Goal: Transaction & Acquisition: Purchase product/service

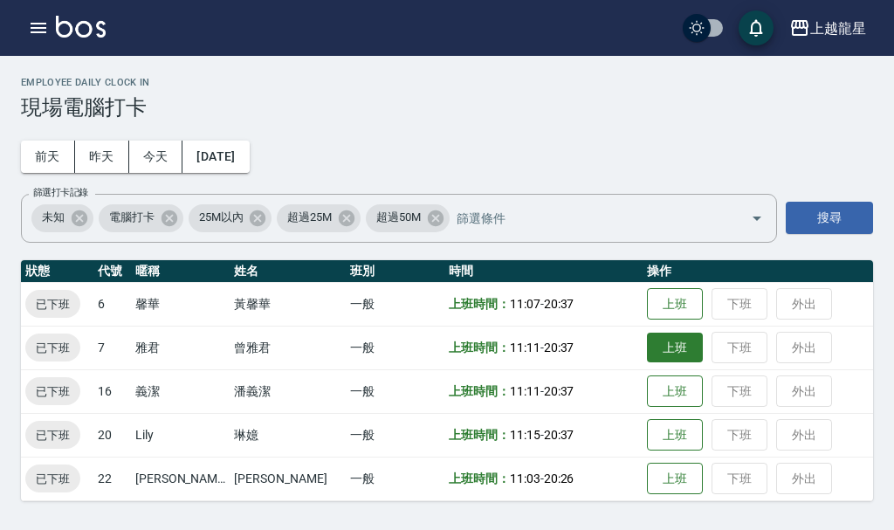
click at [650, 343] on button "上班" at bounding box center [675, 348] width 56 height 31
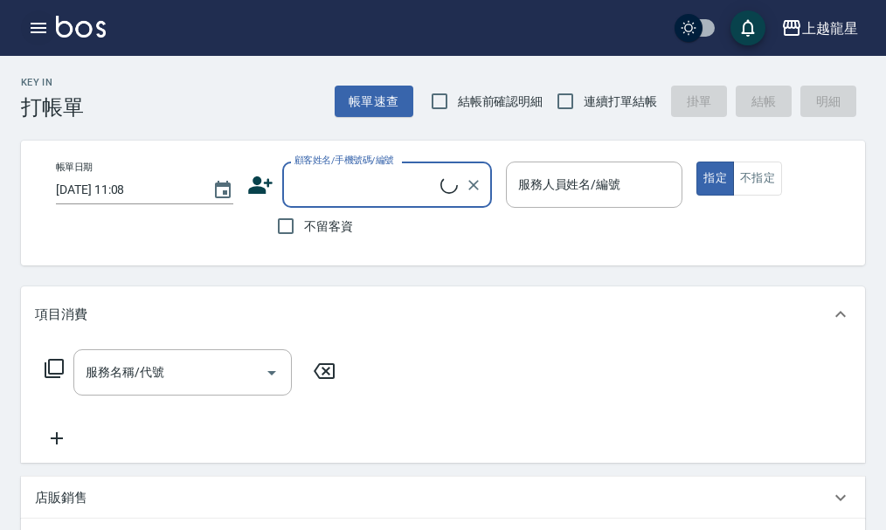
click at [34, 38] on button "button" at bounding box center [38, 27] width 35 height 35
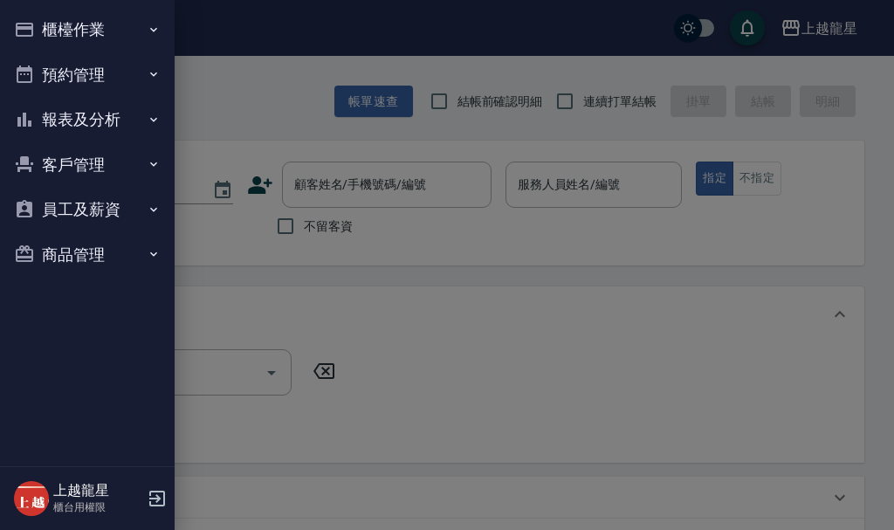
click at [52, 28] on button "櫃檯作業" at bounding box center [87, 29] width 161 height 45
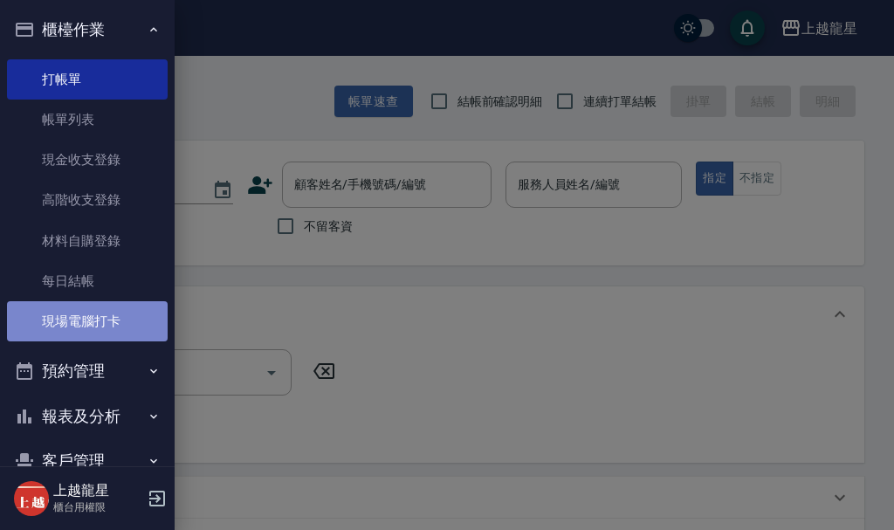
click at [110, 326] on link "現場電腦打卡" at bounding box center [87, 321] width 161 height 40
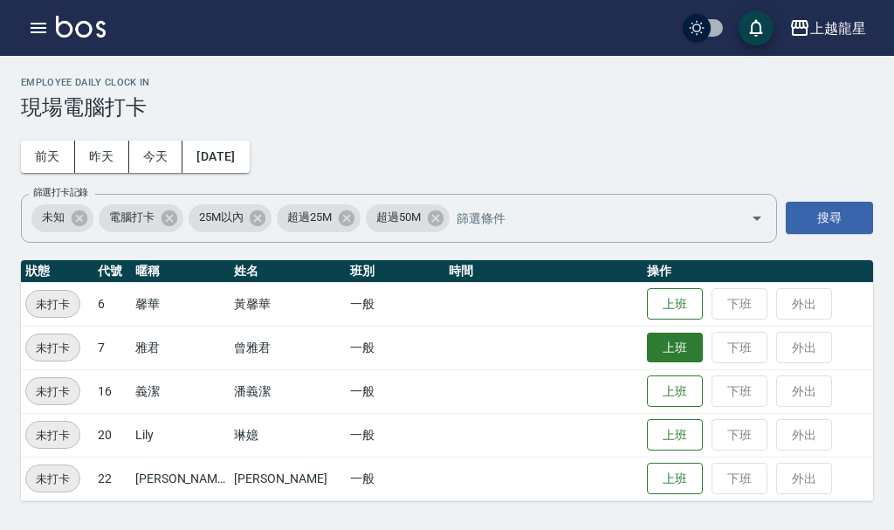
click at [662, 345] on button "上班" at bounding box center [675, 348] width 56 height 31
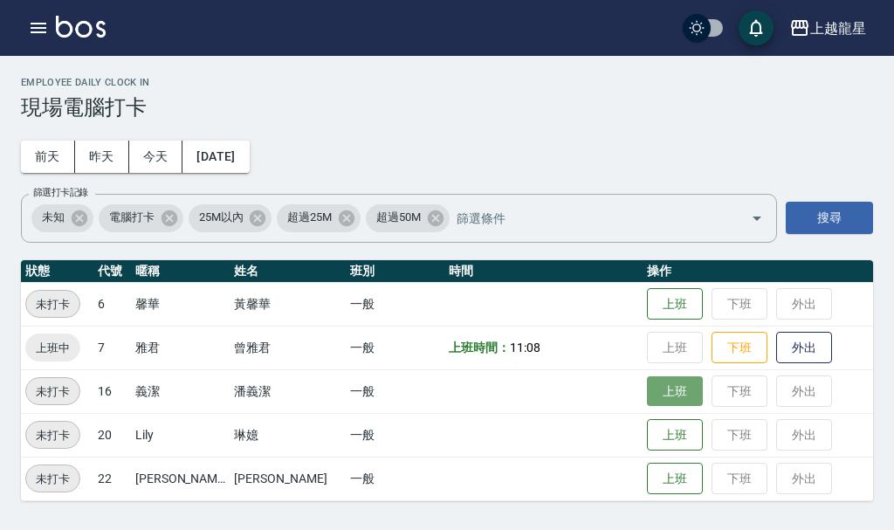
click at [647, 400] on button "上班" at bounding box center [675, 391] width 56 height 31
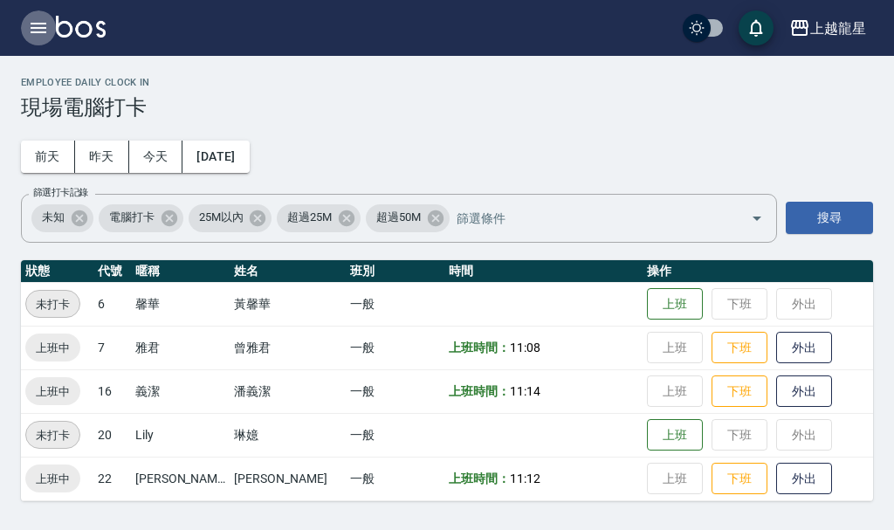
click at [44, 25] on icon "button" at bounding box center [38, 27] width 21 height 21
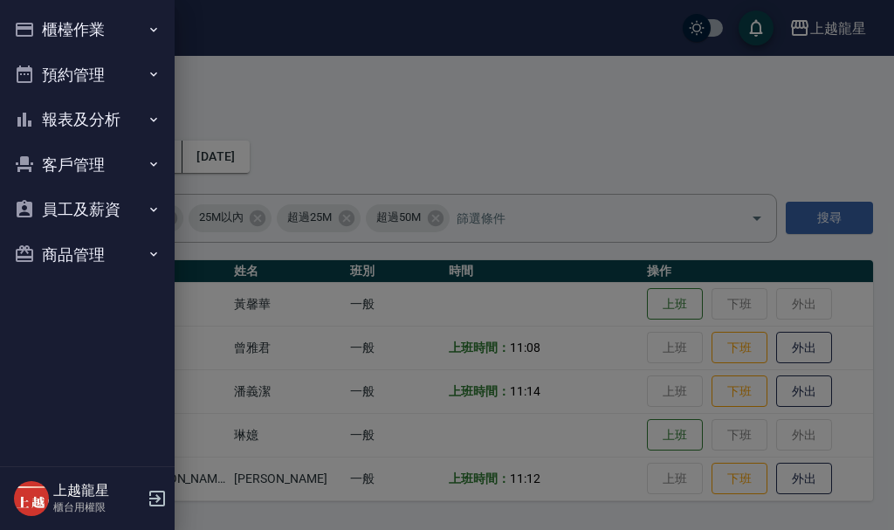
click at [551, 422] on div at bounding box center [447, 265] width 894 height 530
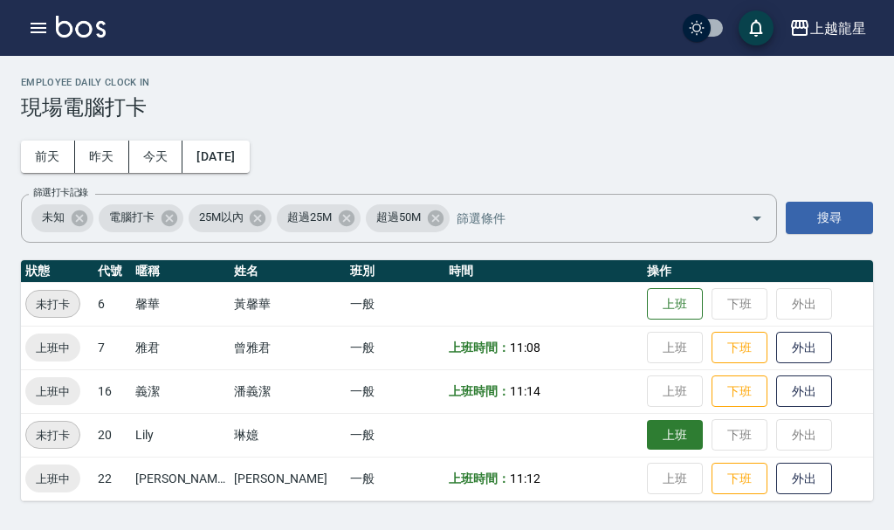
click at [647, 430] on button "上班" at bounding box center [675, 435] width 56 height 31
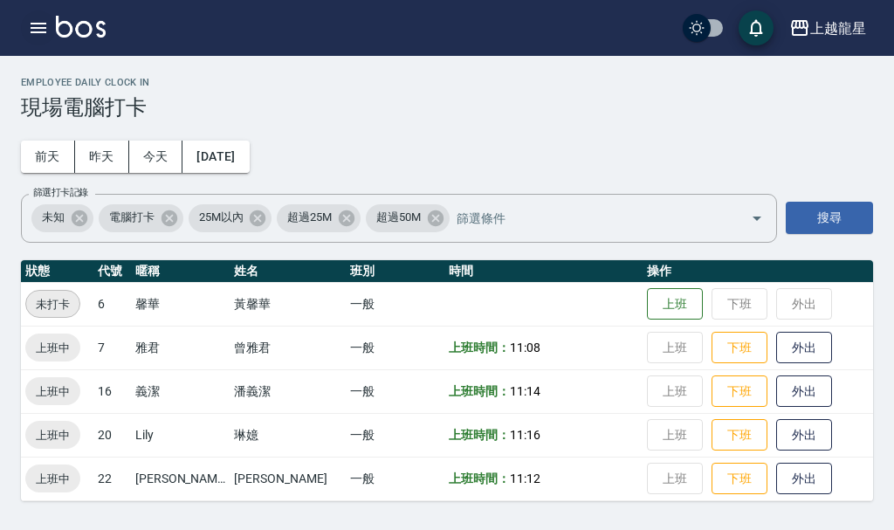
click at [39, 31] on icon "button" at bounding box center [39, 28] width 16 height 10
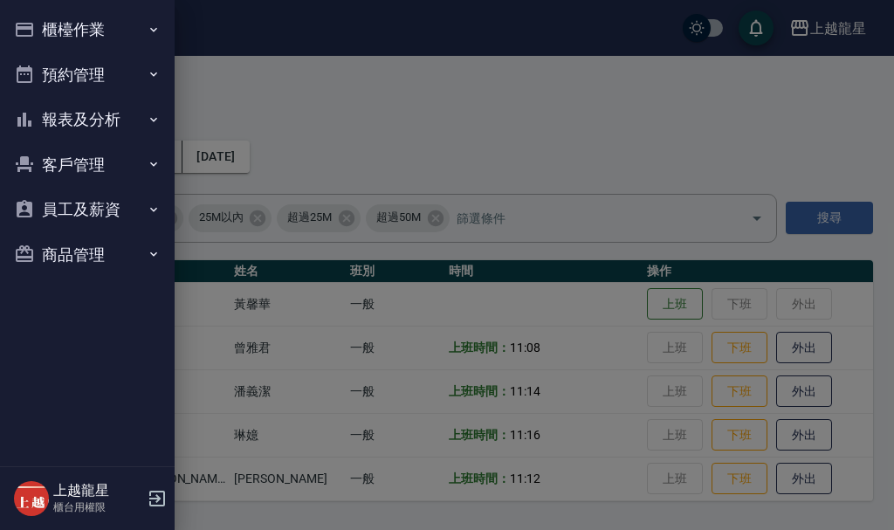
click at [69, 31] on button "櫃檯作業" at bounding box center [87, 29] width 161 height 45
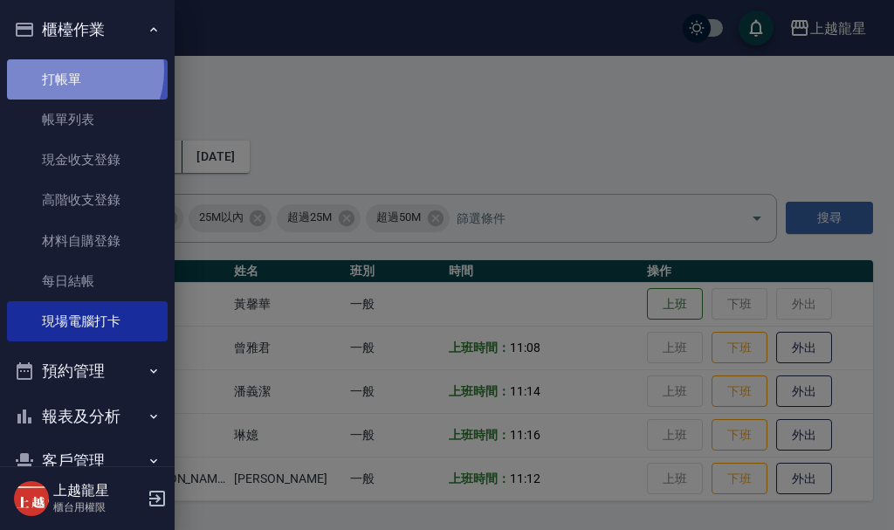
click at [70, 72] on link "打帳單" at bounding box center [87, 79] width 161 height 40
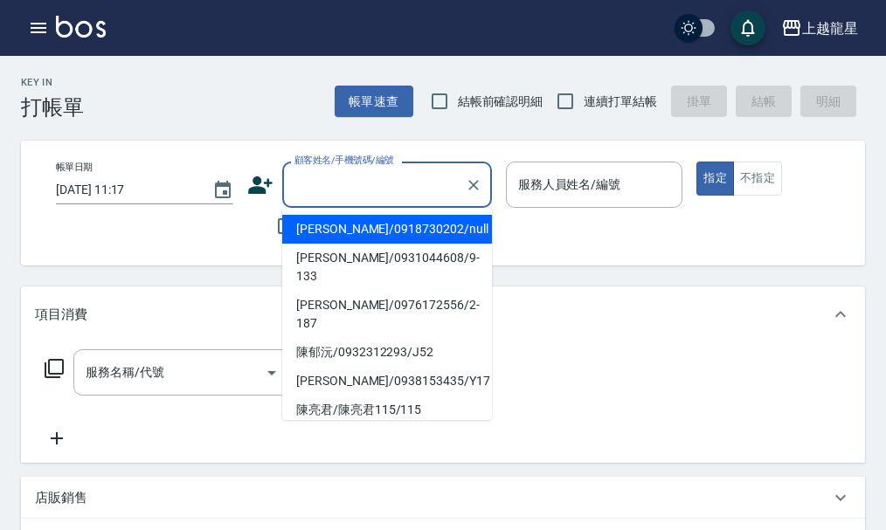
click at [332, 179] on input "顧客姓名/手機號碼/編號" at bounding box center [374, 184] width 168 height 31
type input "ㄗ"
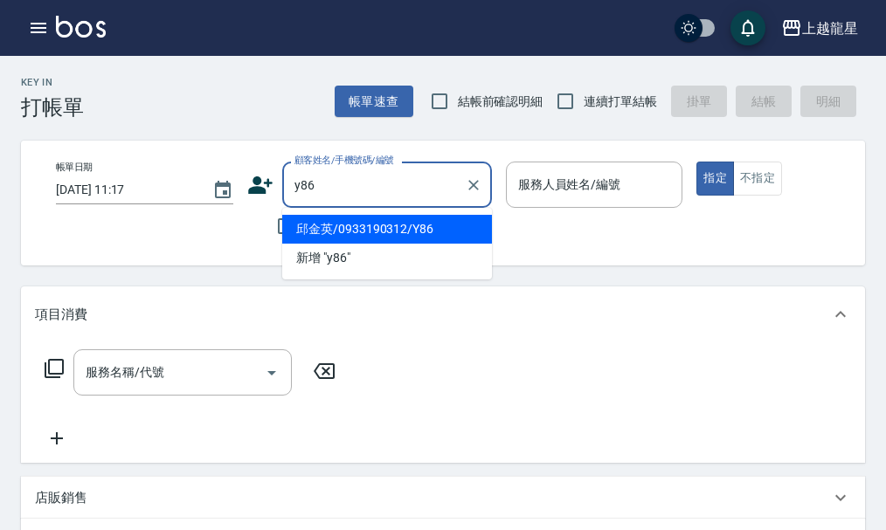
click at [405, 217] on li "邱金英/0933190312/Y86" at bounding box center [387, 229] width 210 height 29
type input "邱金英/0933190312/Y86"
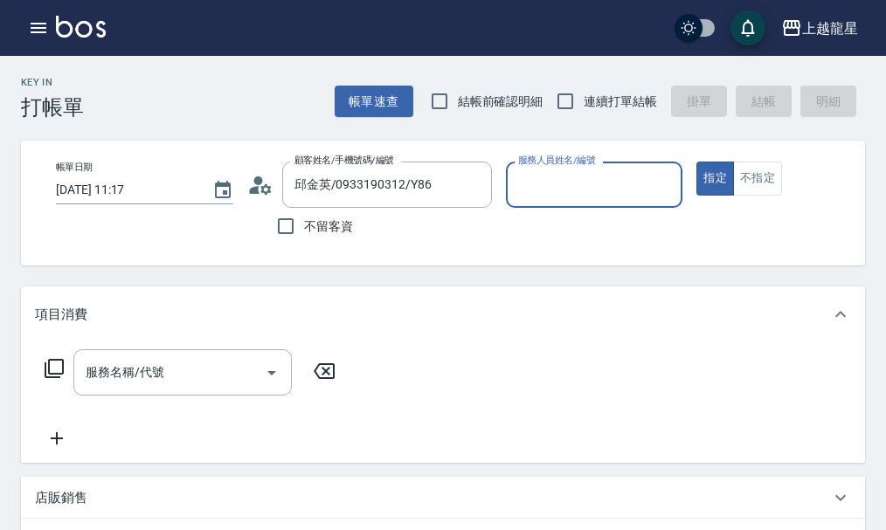
type input "淑雲-25"
click at [163, 376] on input "服務名稱/代號" at bounding box center [169, 372] width 176 height 31
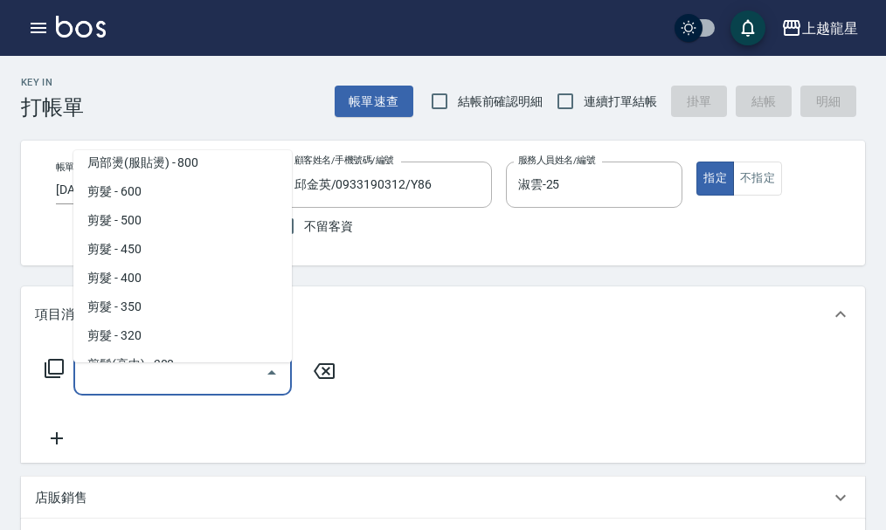
scroll to position [349, 0]
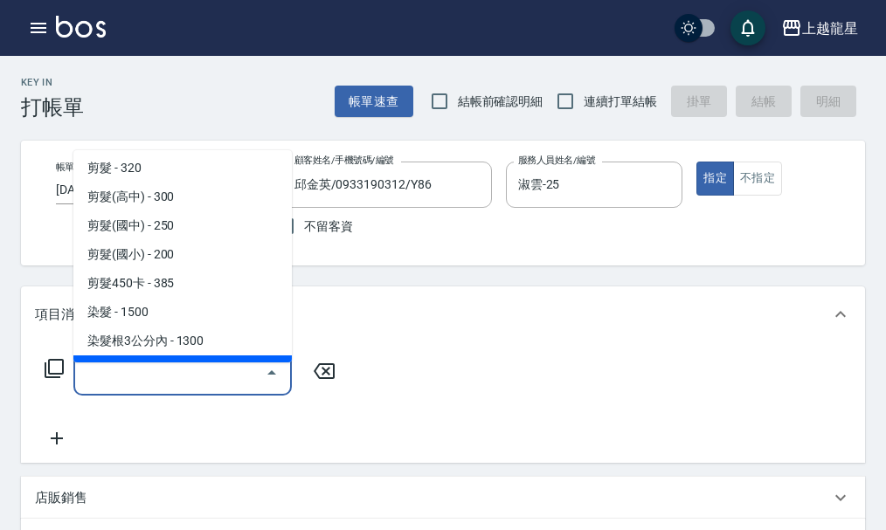
click at [58, 379] on icon at bounding box center [54, 368] width 21 height 21
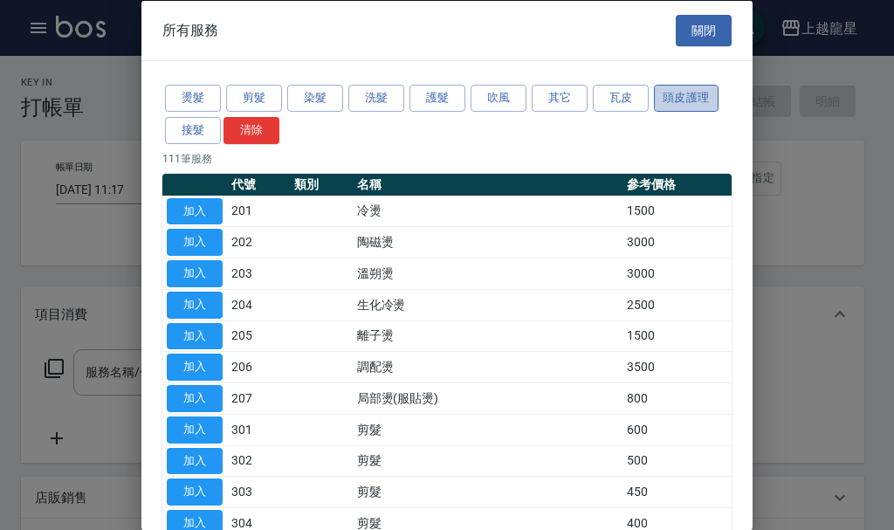
click at [689, 106] on button "頭皮護理" at bounding box center [686, 98] width 65 height 27
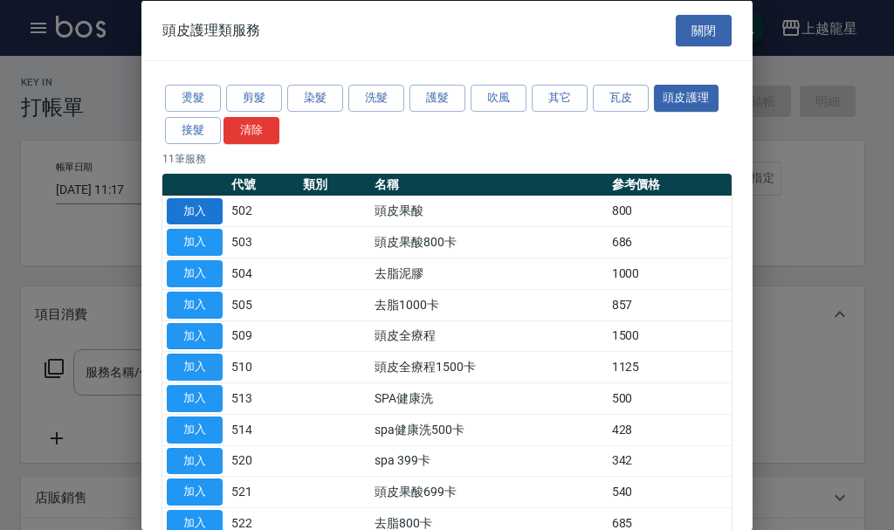
click at [220, 209] on button "加入" at bounding box center [195, 210] width 56 height 27
type input "頭皮果酸(502)"
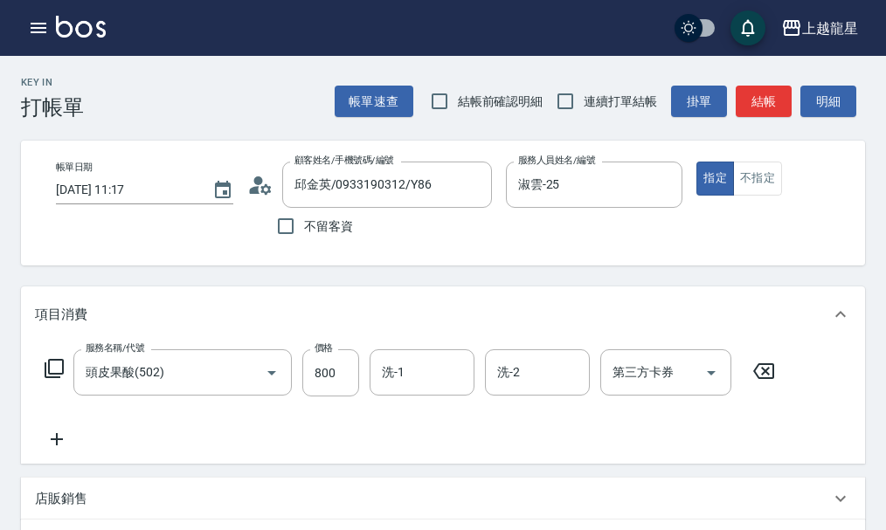
click at [60, 450] on icon at bounding box center [57, 439] width 44 height 21
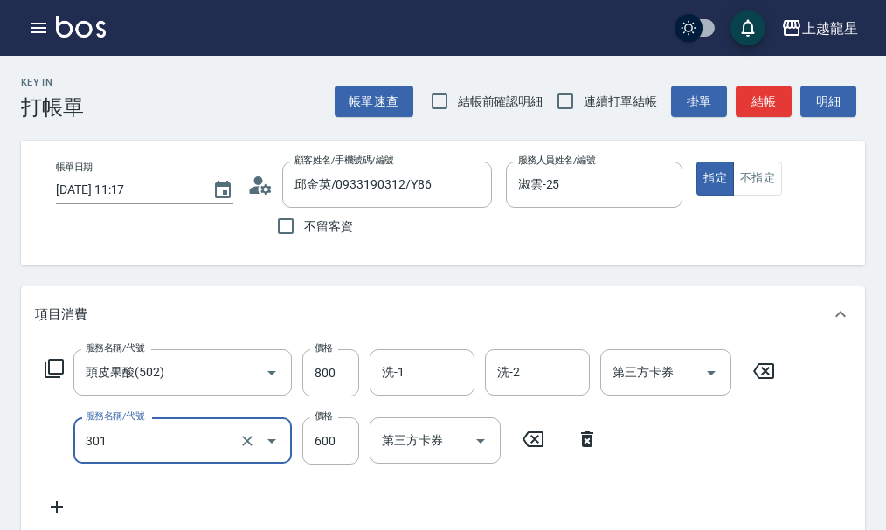
type input "剪髮(301)"
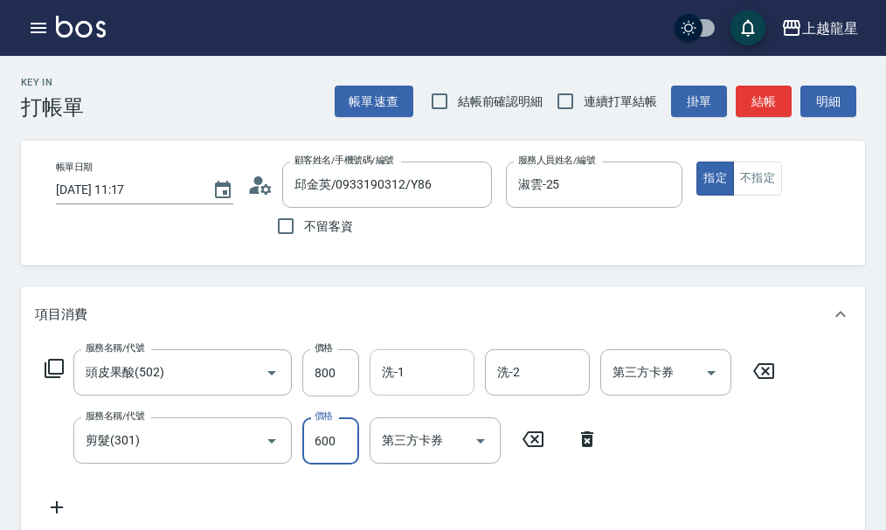
click at [420, 384] on input "洗-1" at bounding box center [421, 372] width 89 height 31
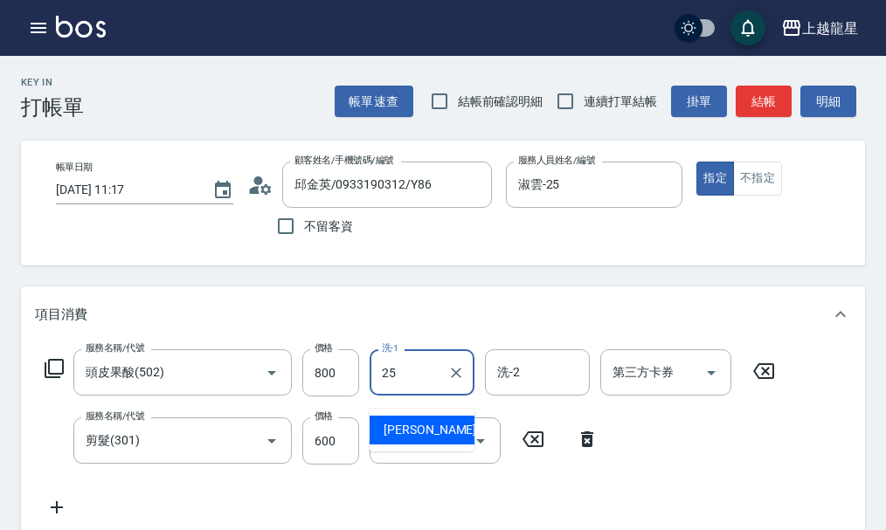
type input "淑雲-25"
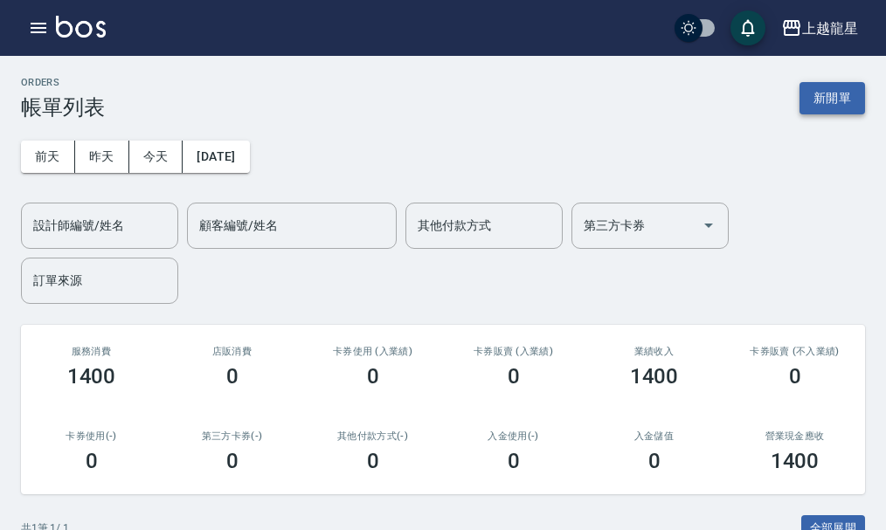
click at [825, 96] on button "新開單" at bounding box center [832, 98] width 66 height 32
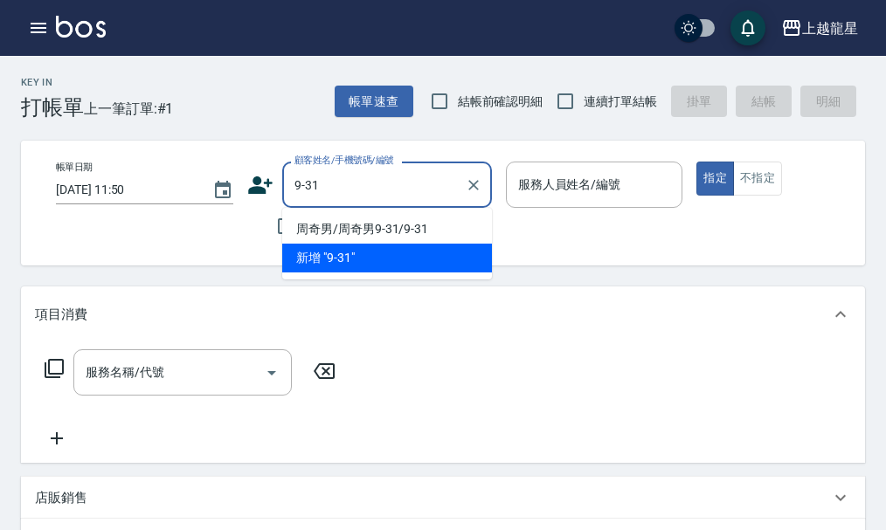
click at [315, 234] on li "周奇男/周奇男9-31/9-31" at bounding box center [387, 229] width 210 height 29
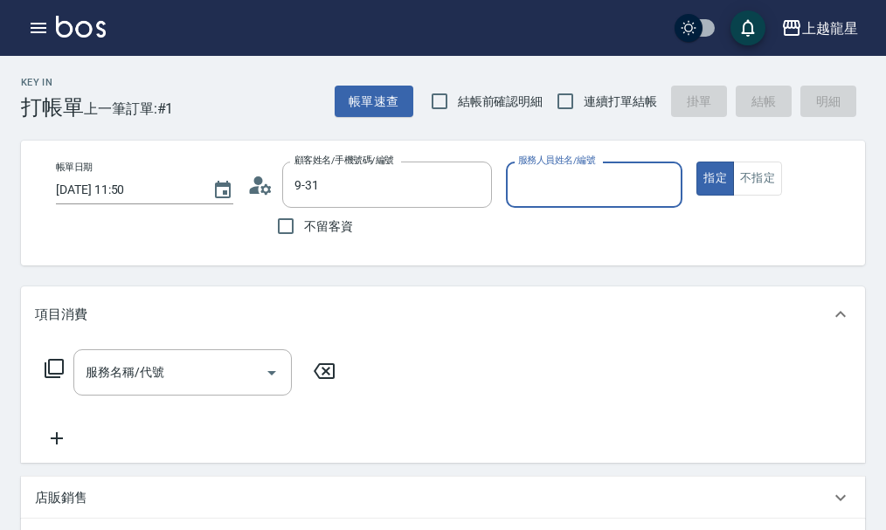
type input "周奇男/周奇男9-31/9-31"
type input "雅君-7"
click at [196, 410] on div "服務名稱/代號 服務名稱/代號" at bounding box center [190, 399] width 311 height 100
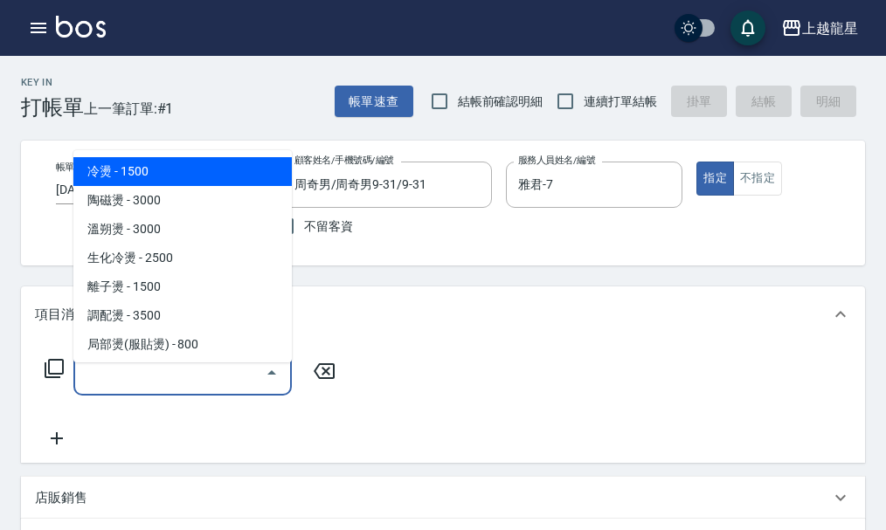
click at [195, 388] on input "服務名稱/代號" at bounding box center [169, 372] width 176 height 31
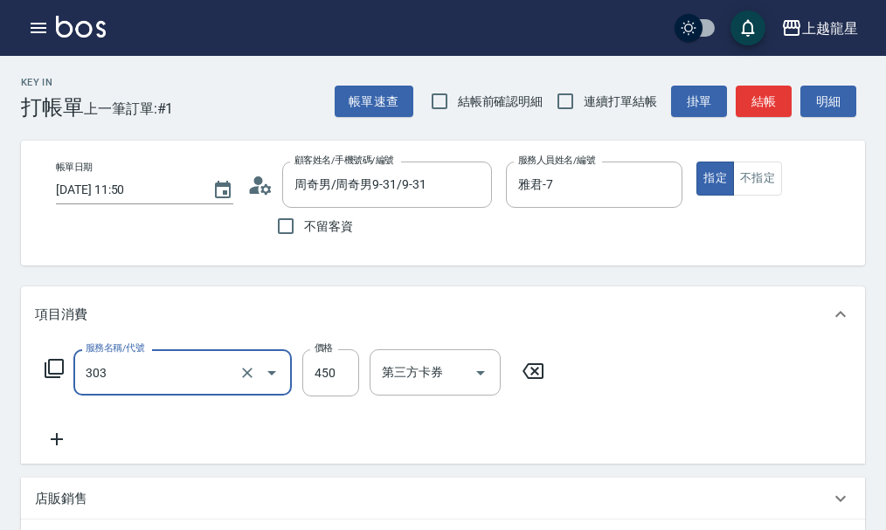
type input "剪髮(303)"
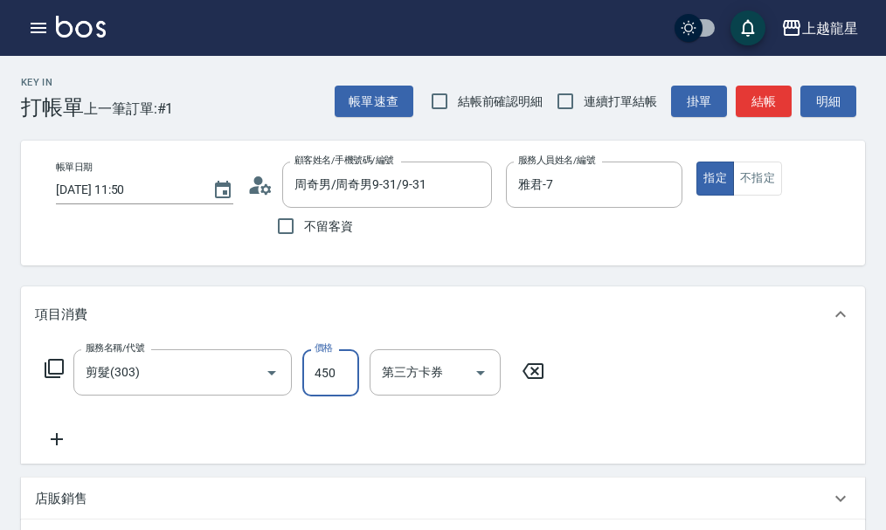
click at [258, 183] on circle at bounding box center [257, 180] width 9 height 9
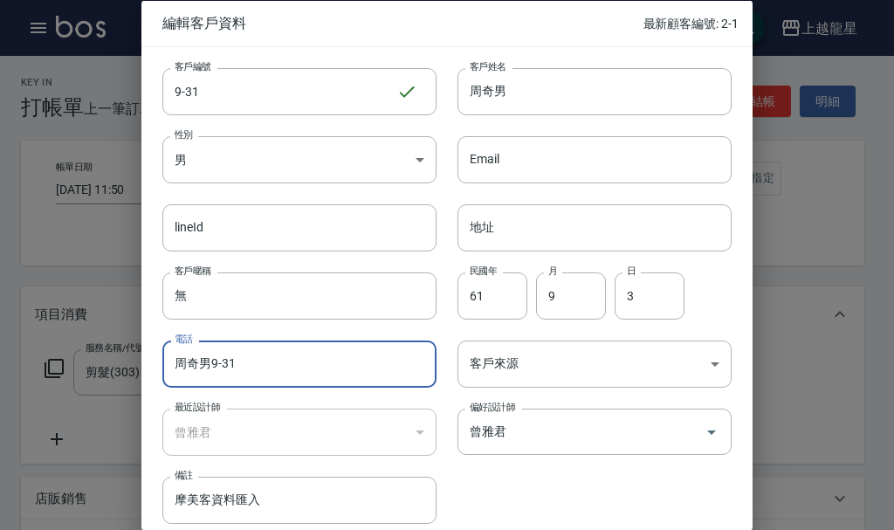
drag, startPoint x: 261, startPoint y: 366, endPoint x: 67, endPoint y: 366, distance: 193.9
click at [67, 366] on div "編輯客戶資料 最新顧客編號: 2-1 客戶編號 9-31 ​ 客戶編號 客戶姓名 周奇男 客戶姓名 性別 男 [DEMOGRAPHIC_DATA] 性別 Em…" at bounding box center [447, 265] width 894 height 530
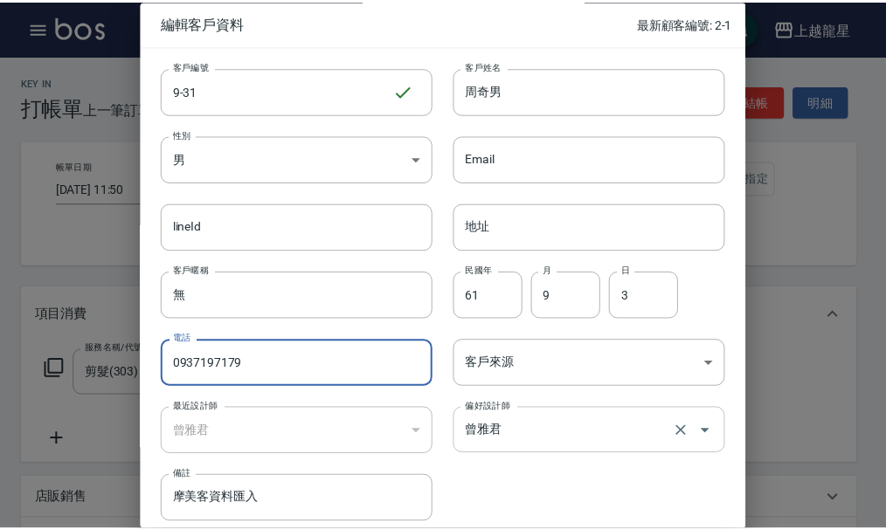
scroll to position [75, 0]
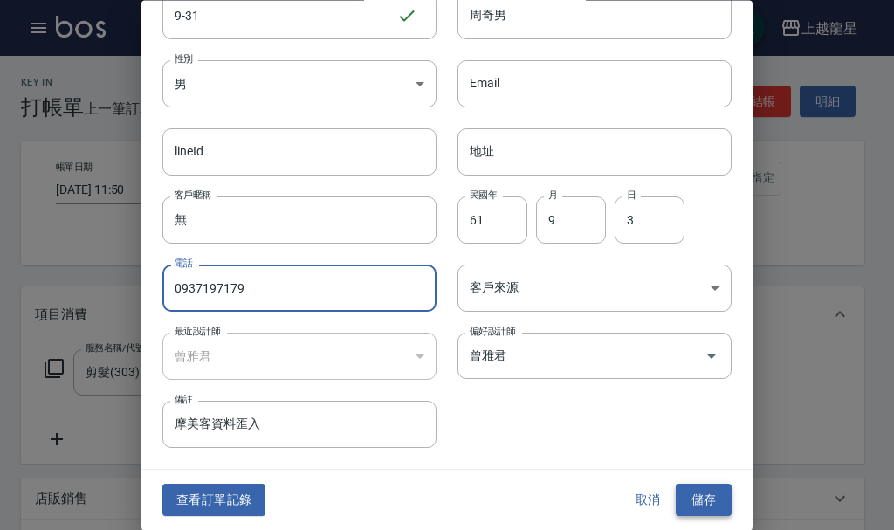
type input "0937197179"
click at [688, 492] on button "儲存" at bounding box center [704, 501] width 56 height 32
drag, startPoint x: 291, startPoint y: 280, endPoint x: 52, endPoint y: 296, distance: 239.9
click at [52, 296] on div "編輯客戶資料 最新顧客編號: 2-1 客戶編號 9-31 ​ 客戶編號 客戶姓名 周奇男 客戶姓名 性別 男 [DEMOGRAPHIC_DATA] 性別 Em…" at bounding box center [447, 265] width 894 height 530
click at [639, 502] on button "取消" at bounding box center [648, 501] width 56 height 32
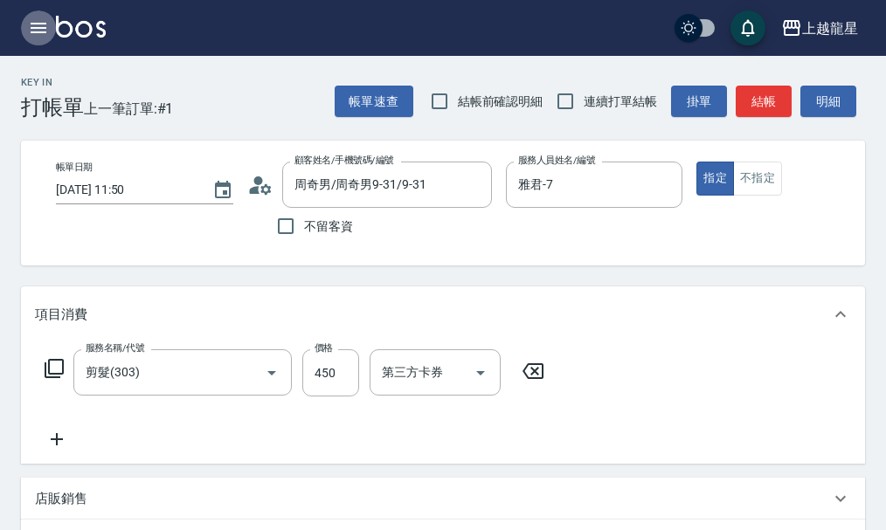
click at [36, 23] on icon "button" at bounding box center [39, 28] width 16 height 10
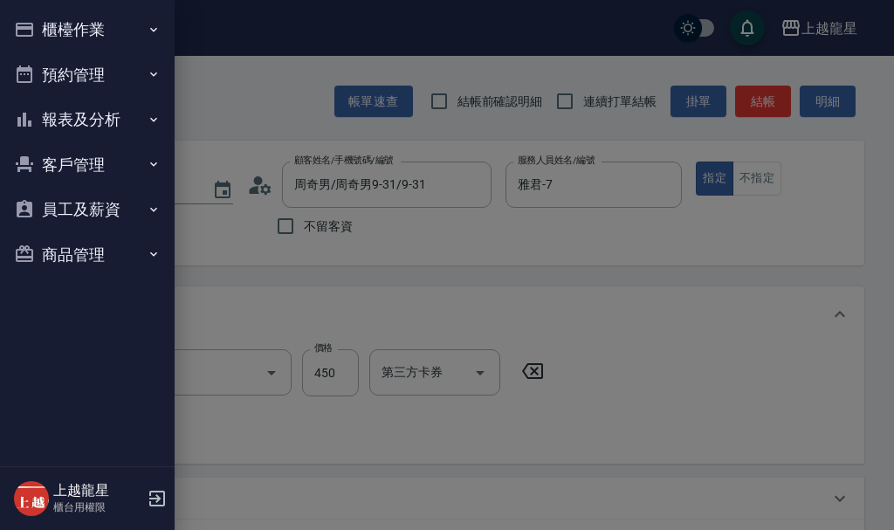
click at [54, 24] on button "櫃檯作業" at bounding box center [87, 29] width 161 height 45
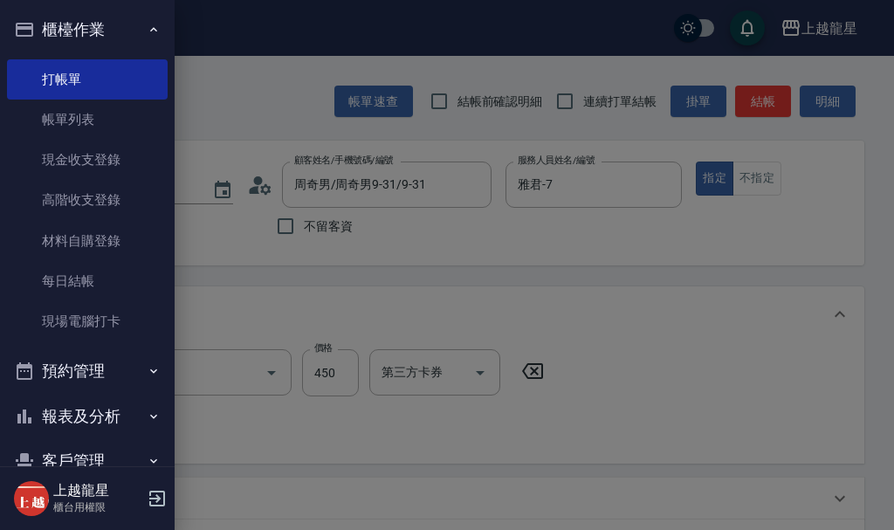
click at [54, 24] on button "櫃檯作業" at bounding box center [87, 29] width 161 height 45
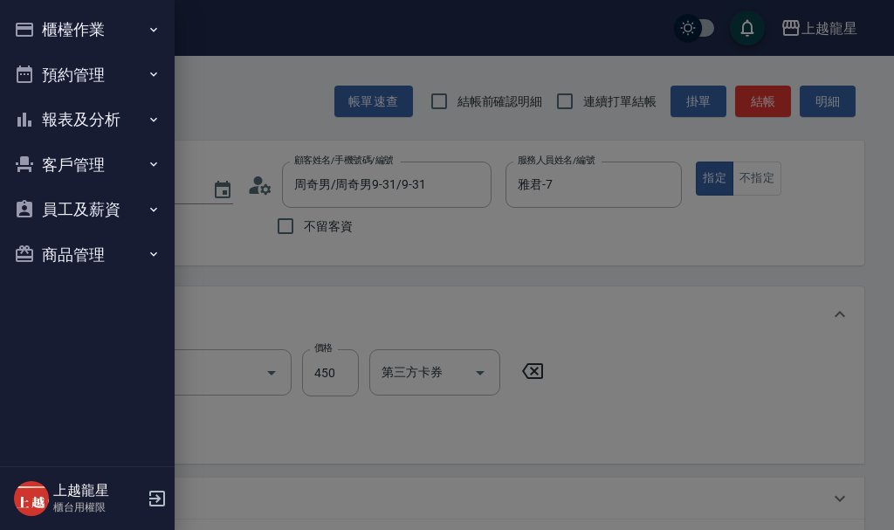
click at [75, 161] on button "客戶管理" at bounding box center [87, 164] width 161 height 45
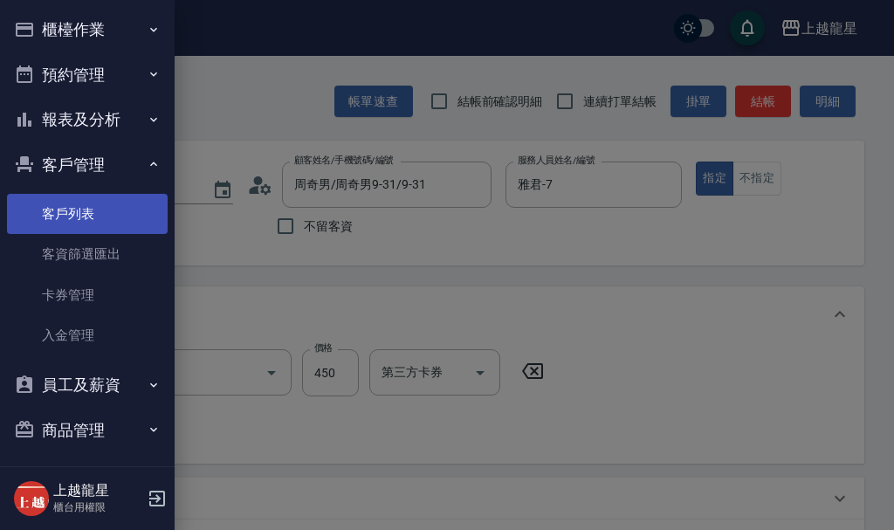
click at [74, 221] on link "客戶列表" at bounding box center [87, 214] width 161 height 40
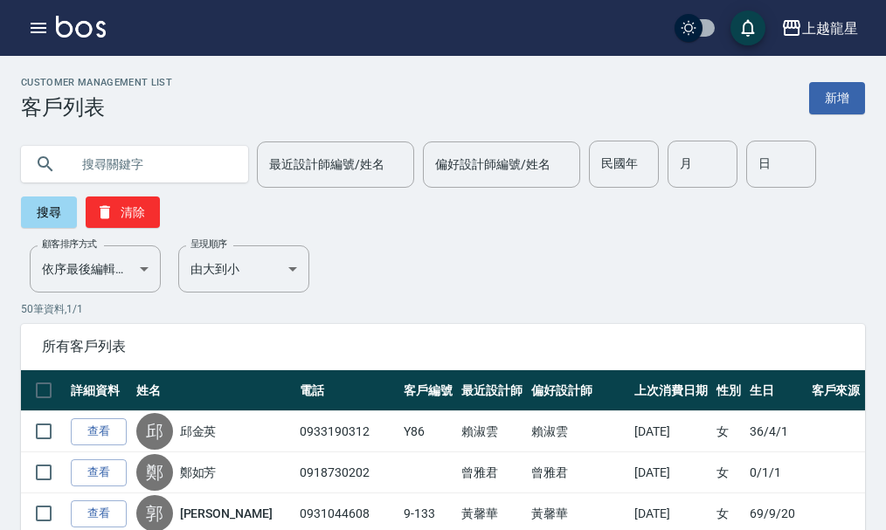
click at [135, 162] on input "text" at bounding box center [152, 164] width 164 height 47
paste input "0937197179"
type input "0937197179"
click at [57, 212] on button "搜尋" at bounding box center [49, 212] width 56 height 31
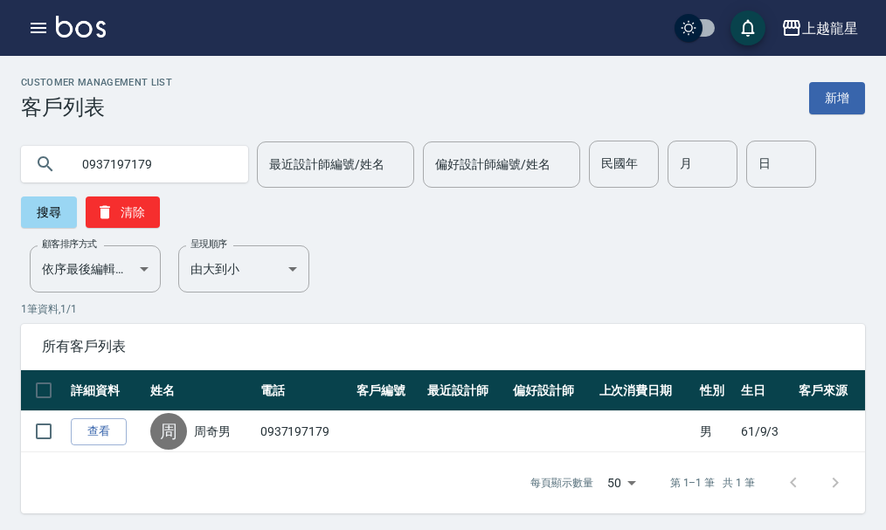
drag, startPoint x: 164, startPoint y: 162, endPoint x: 0, endPoint y: 161, distance: 164.2
click at [0, 161] on div "0937197179 最近設計師編號/姓名 最近設計師編號/姓名 偏好設計師編號/姓名 偏好設計師編號/姓名 民國年 民國年 月 月 日 日 搜尋 清除" at bounding box center [432, 174] width 865 height 108
type input "9-31"
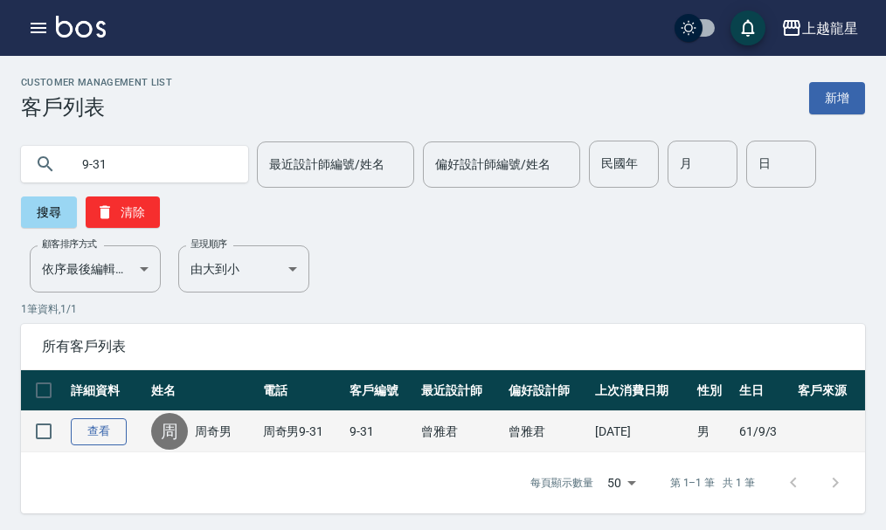
click at [88, 429] on link "查看" at bounding box center [99, 431] width 56 height 27
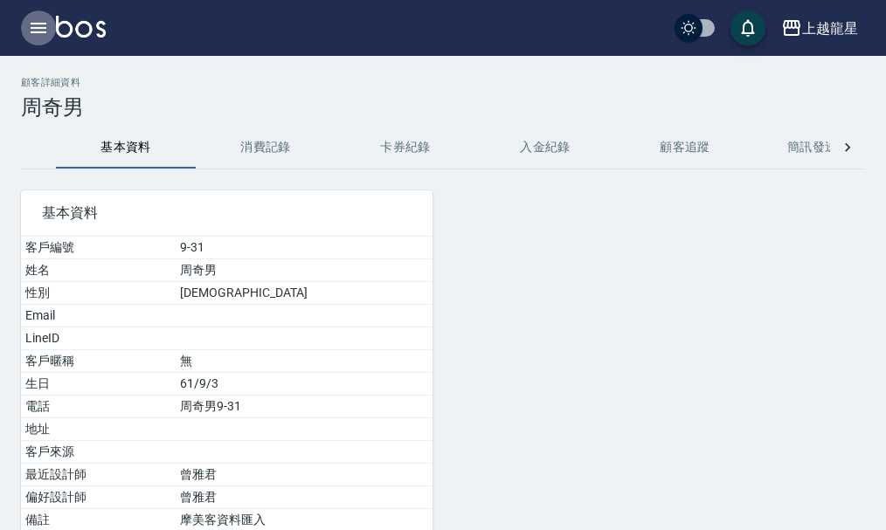
click at [35, 34] on icon "button" at bounding box center [38, 27] width 21 height 21
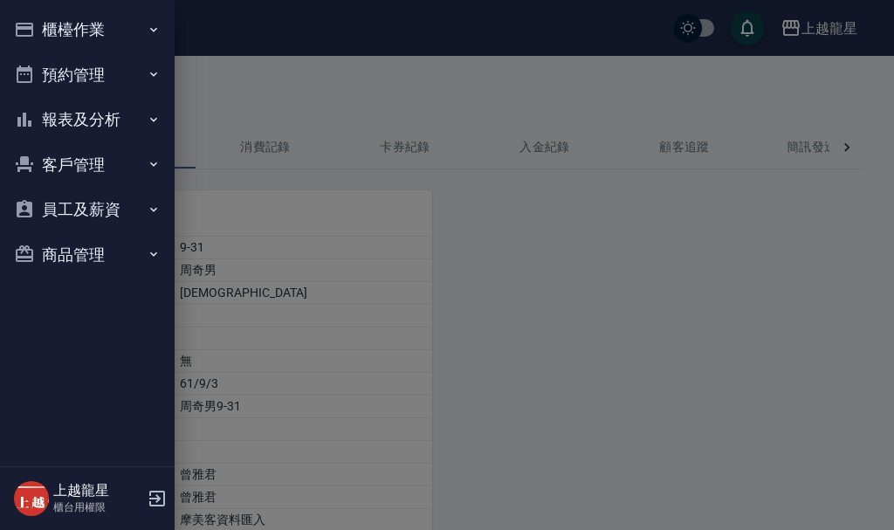
click at [71, 163] on button "客戶管理" at bounding box center [87, 164] width 161 height 45
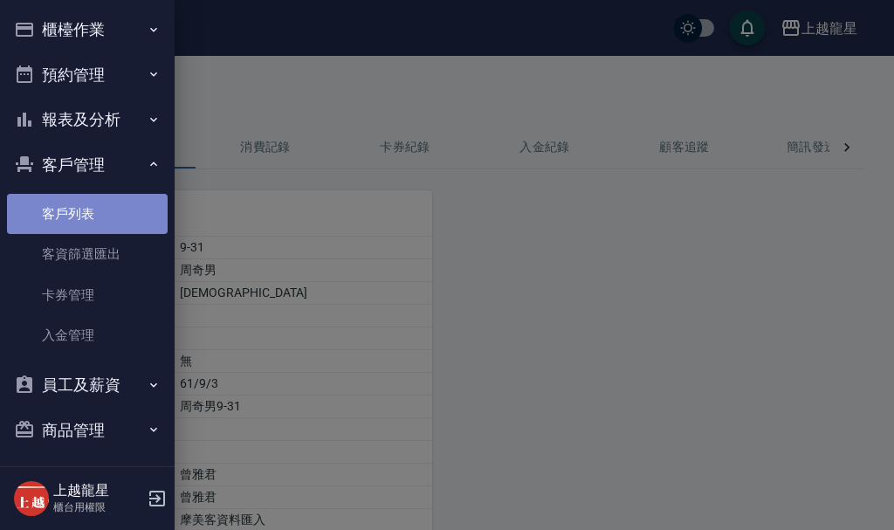
click at [95, 226] on link "客戶列表" at bounding box center [87, 214] width 161 height 40
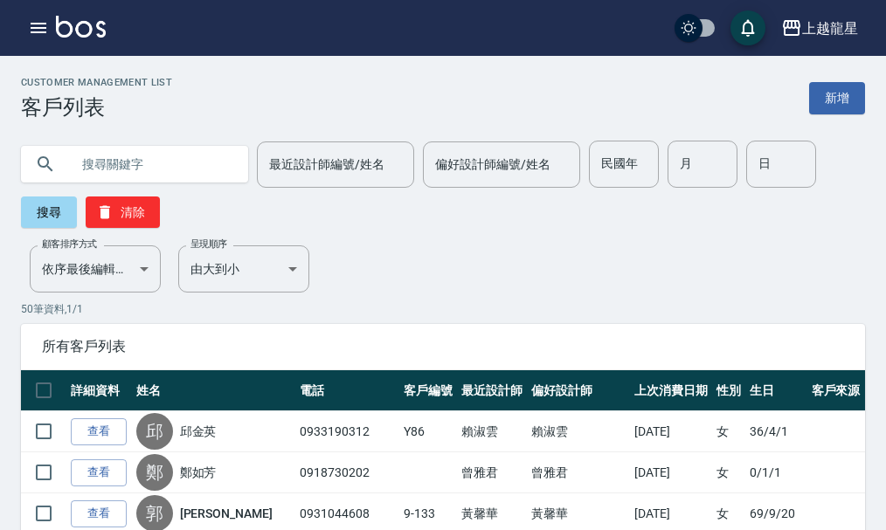
click at [115, 169] on input "text" at bounding box center [152, 164] width 164 height 47
paste input "0937197179"
type input "0937197179"
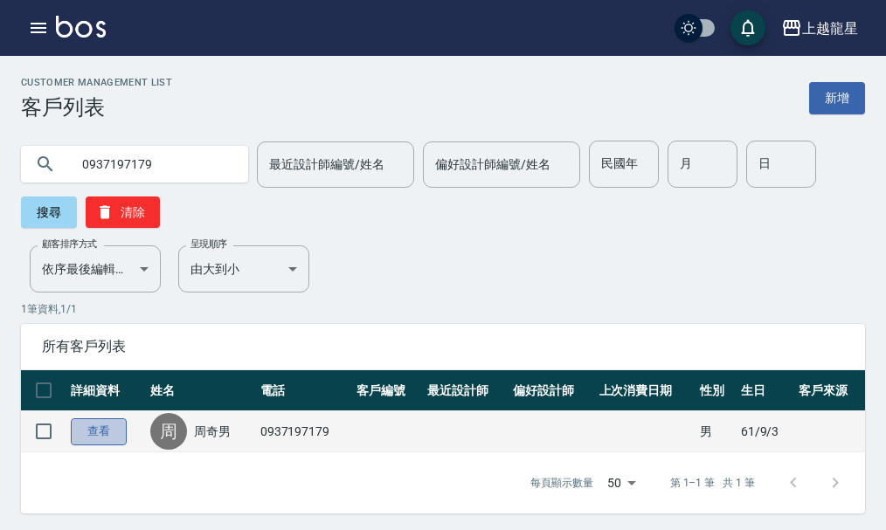
click at [120, 430] on link "查看" at bounding box center [99, 431] width 56 height 27
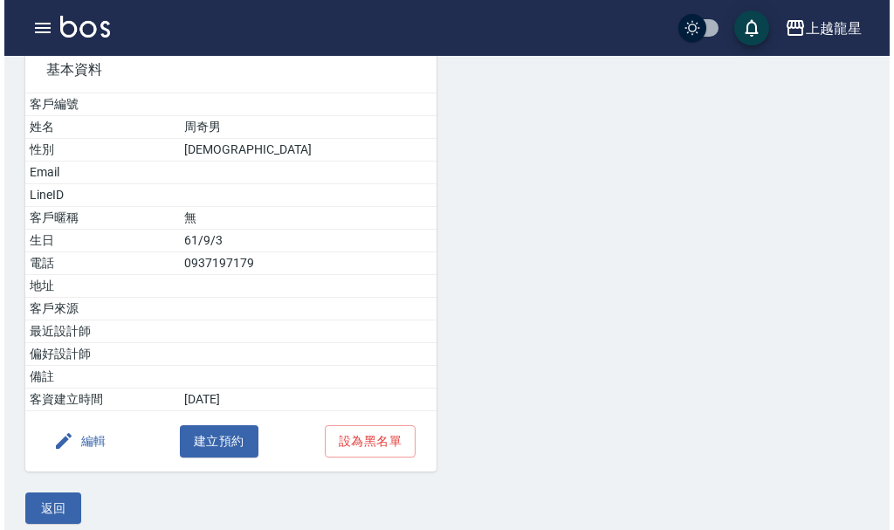
scroll to position [158, 0]
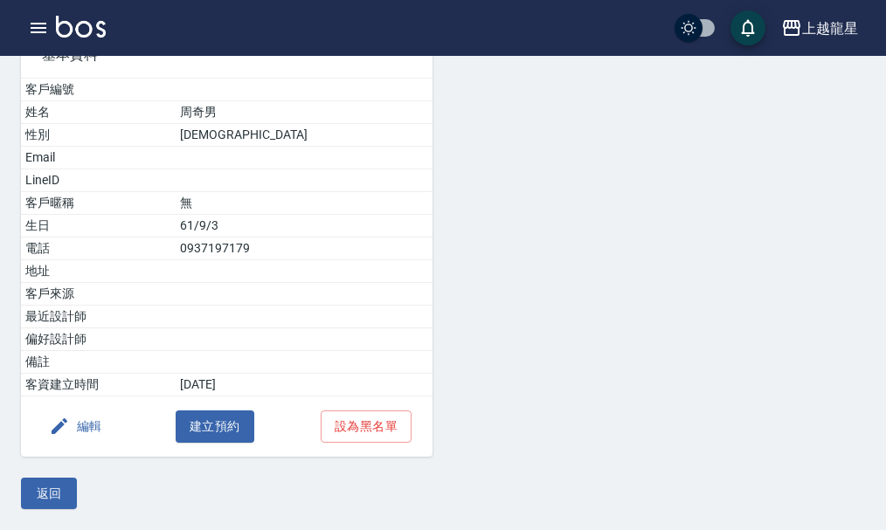
click at [80, 424] on button "編輯" at bounding box center [75, 427] width 67 height 32
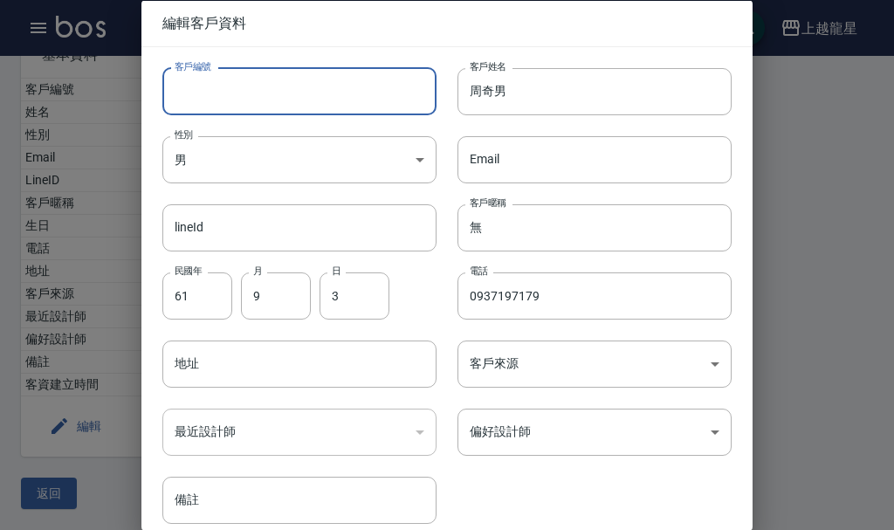
click at [221, 109] on input "客戶編號" at bounding box center [299, 90] width 274 height 47
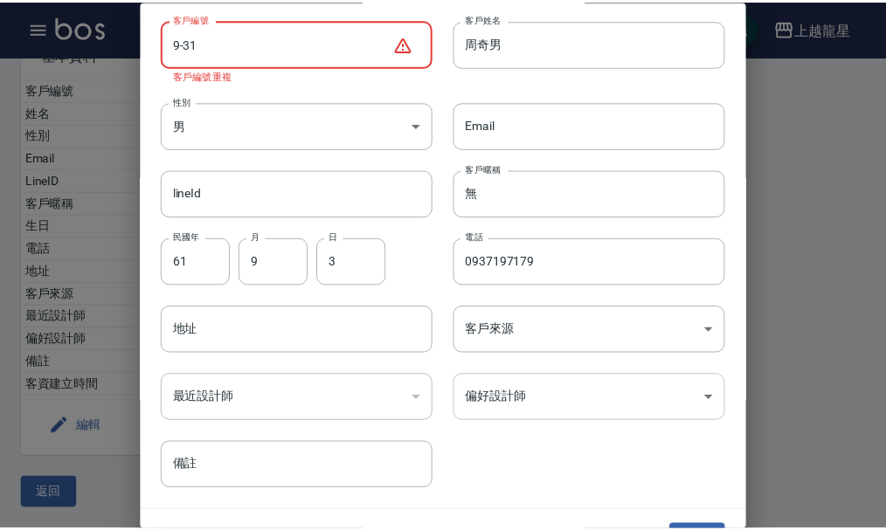
scroll to position [89, 0]
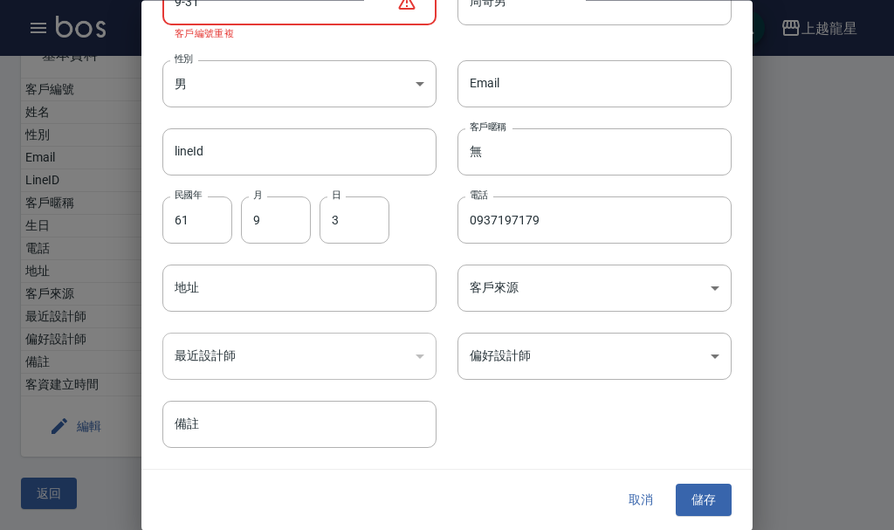
type input "9-31"
click at [639, 503] on button "取消" at bounding box center [641, 501] width 56 height 32
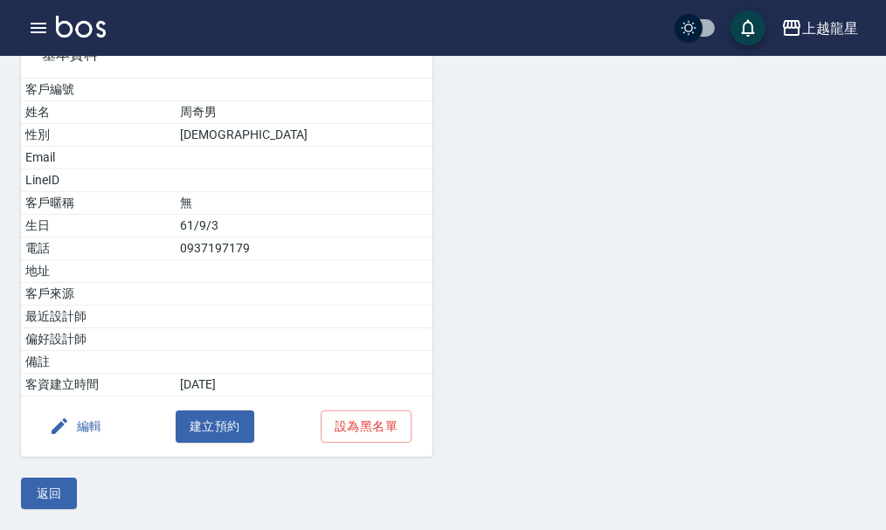
scroll to position [0, 0]
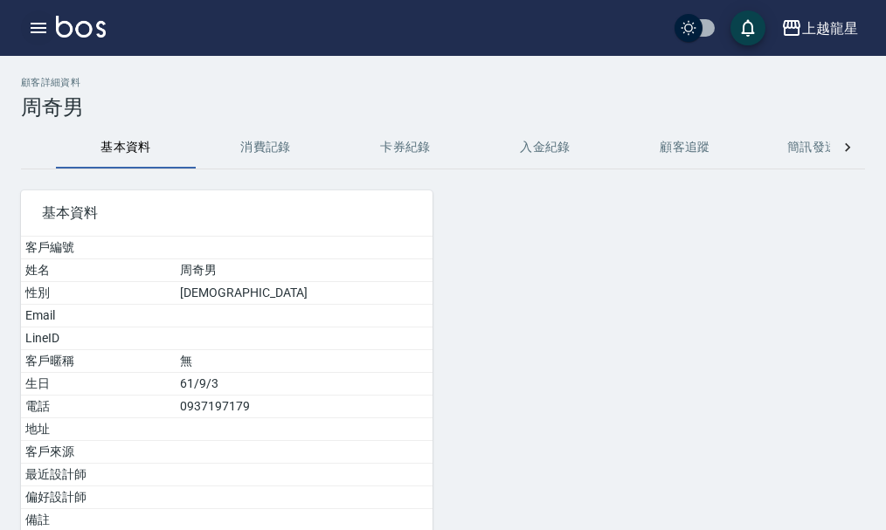
click at [34, 24] on icon "button" at bounding box center [39, 28] width 16 height 10
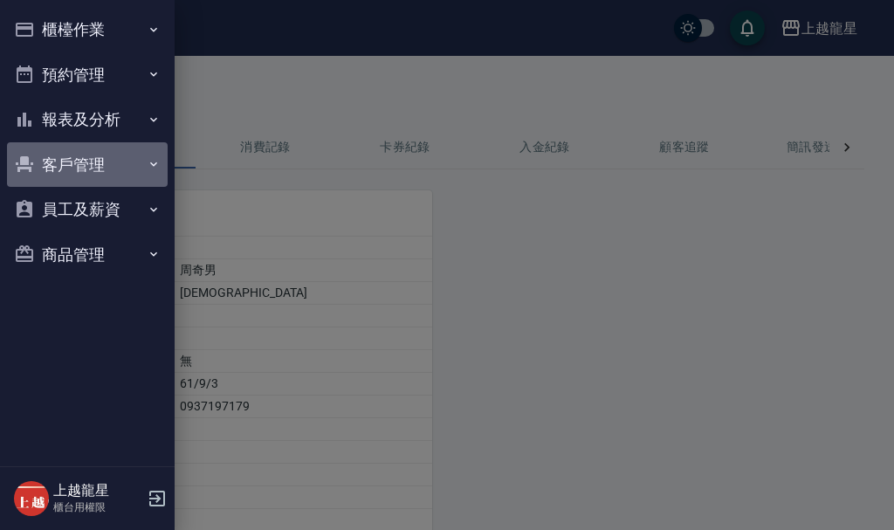
click at [66, 161] on button "客戶管理" at bounding box center [87, 164] width 161 height 45
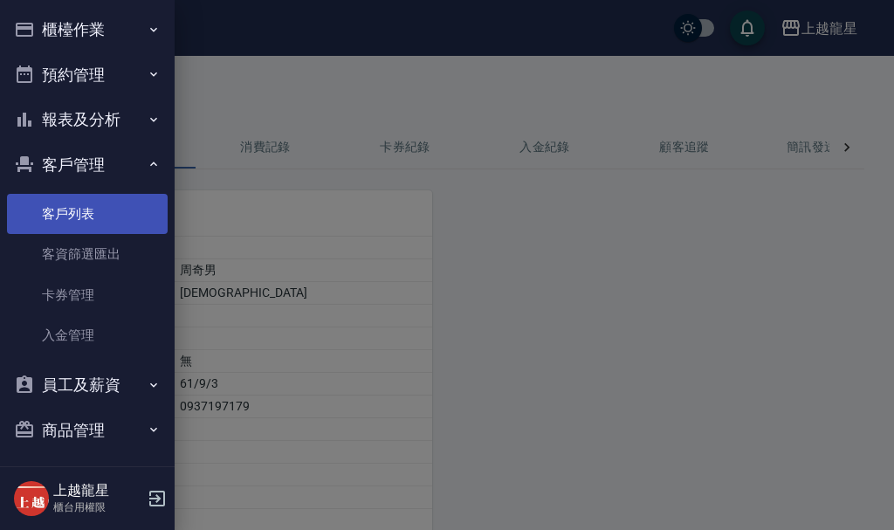
click at [87, 213] on link "客戶列表" at bounding box center [87, 214] width 161 height 40
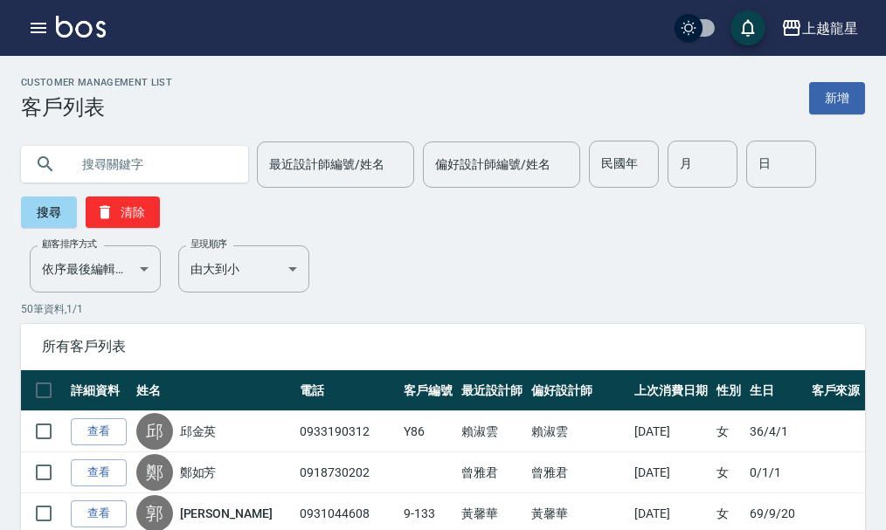
click at [142, 168] on input "text" at bounding box center [152, 164] width 164 height 47
paste input "0937197179"
drag, startPoint x: 171, startPoint y: 165, endPoint x: 0, endPoint y: 7, distance: 233.0
click at [0, 160] on div "0937197179 最近設計師編號/姓名 最近設計師編號/姓名 偏好設計師編號/姓名 偏好設計師編號/姓名 民國年 民國年 月 月 日 日 搜尋 清除" at bounding box center [432, 174] width 865 height 108
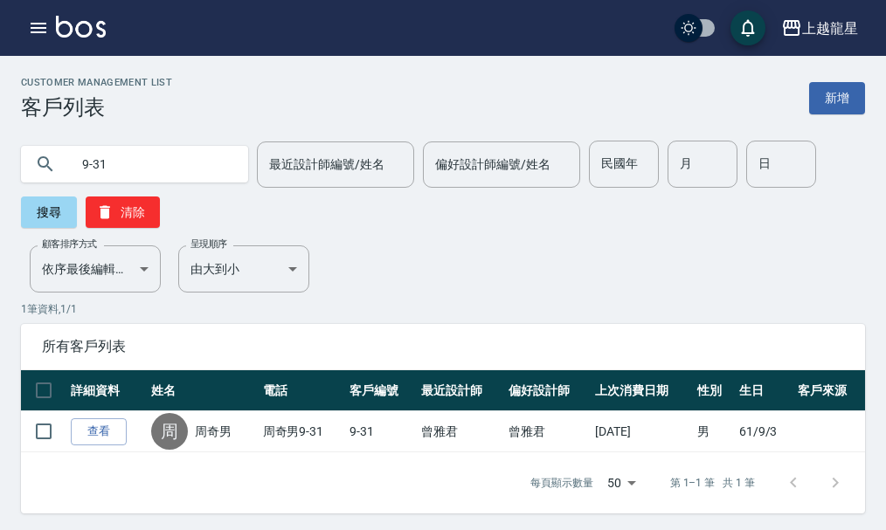
drag, startPoint x: 127, startPoint y: 169, endPoint x: 0, endPoint y: 178, distance: 127.0
click at [0, 178] on div "9-31 最近設計師編號/姓名 最近設計師編號/姓名 偏好設計師編號/姓名 偏好設計師編號/姓名 民國年 民國年 月 月 日 日 搜尋 清除" at bounding box center [432, 174] width 865 height 108
type input "5"
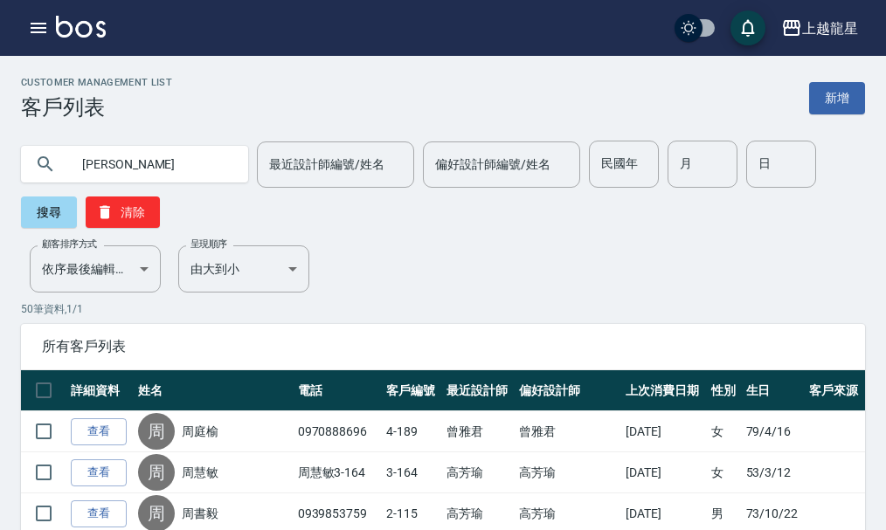
type input "[PERSON_NAME]"
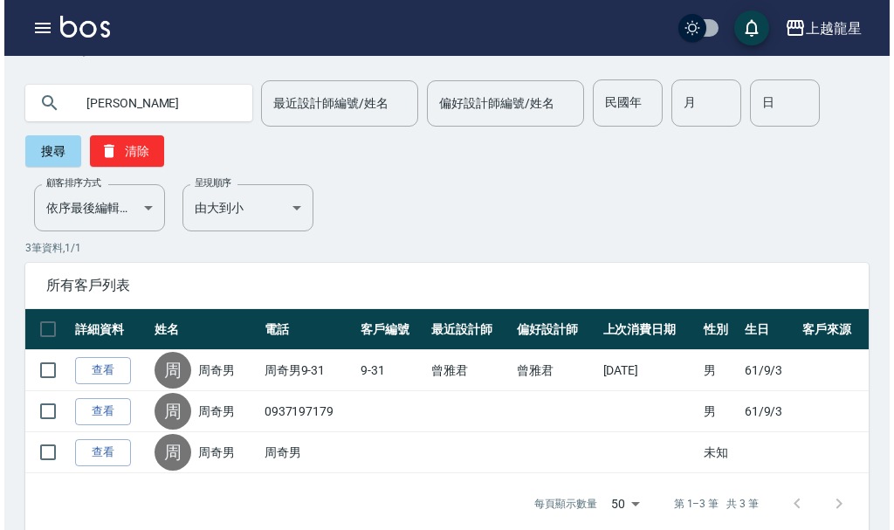
scroll to position [86, 0]
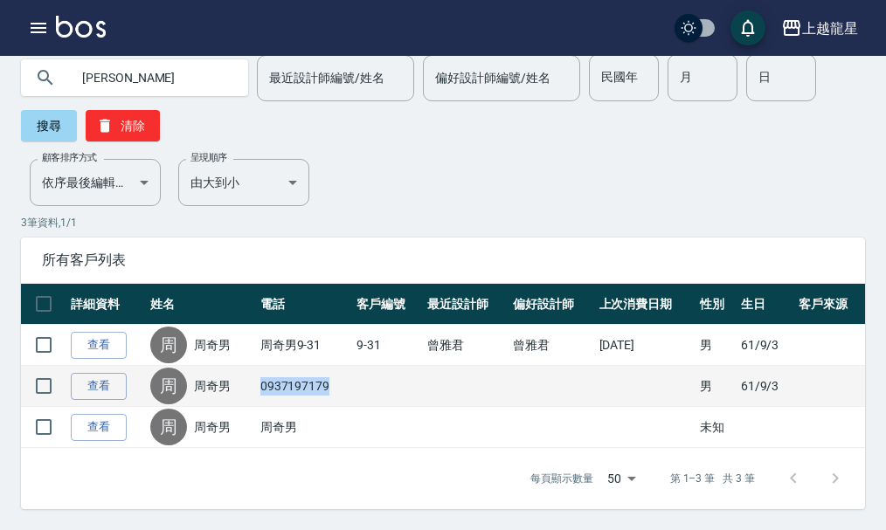
drag, startPoint x: 344, startPoint y: 384, endPoint x: 256, endPoint y: 383, distance: 88.2
click at [256, 383] on td "0937197179" at bounding box center [304, 386] width 96 height 41
copy td "0937197179"
click at [41, 384] on input "checkbox" at bounding box center [43, 386] width 37 height 37
checkbox input "true"
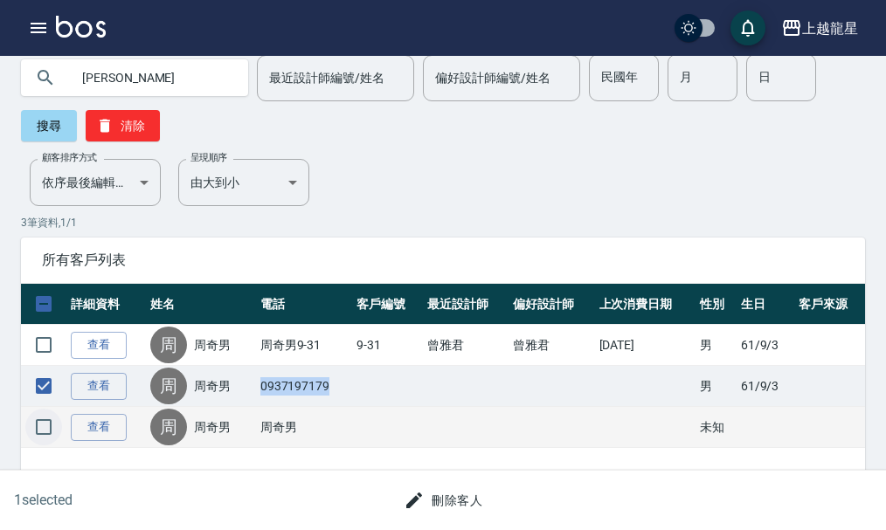
click at [38, 432] on input "checkbox" at bounding box center [43, 427] width 37 height 37
checkbox input "true"
click at [466, 501] on button "刪除客人" at bounding box center [443, 501] width 93 height 32
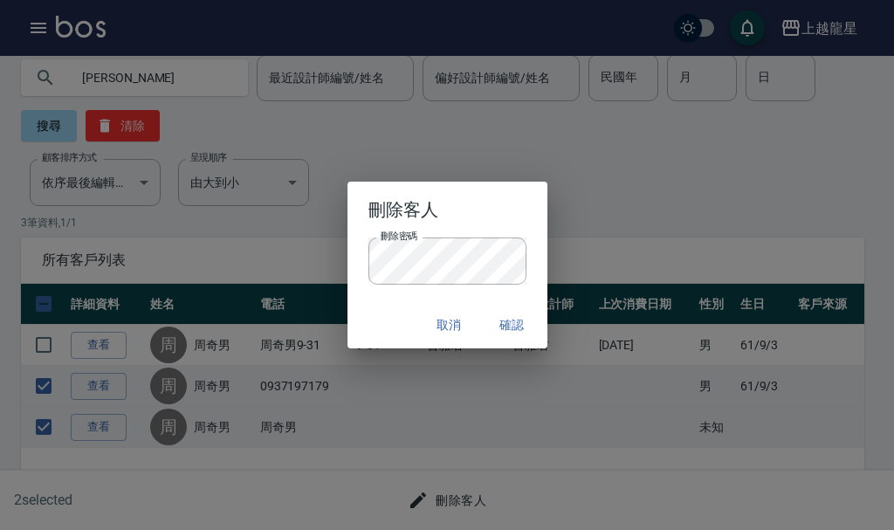
click at [377, 319] on div "取消 確認" at bounding box center [448, 325] width 200 height 46
click at [516, 327] on button "確認" at bounding box center [513, 325] width 56 height 32
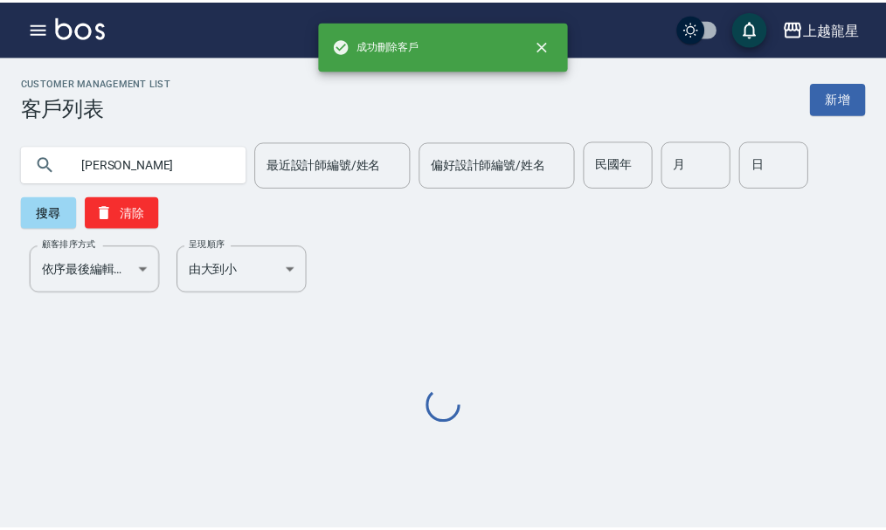
scroll to position [0, 0]
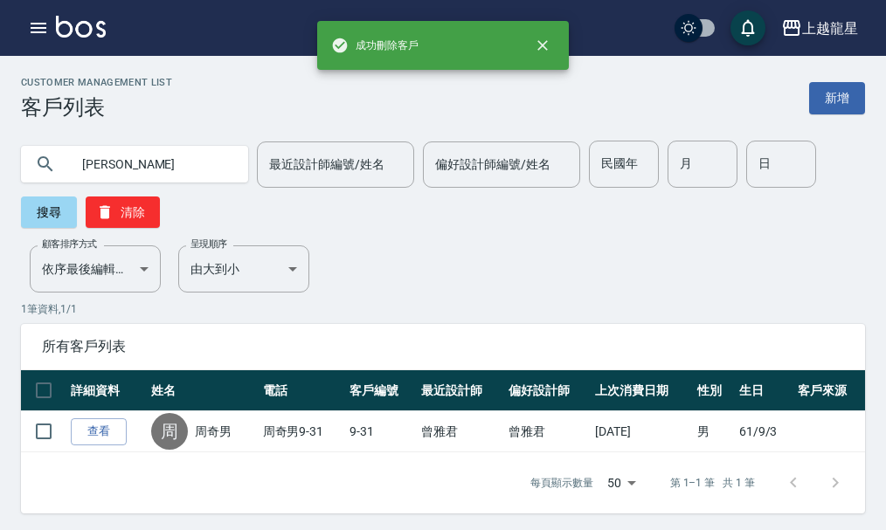
drag, startPoint x: 113, startPoint y: 171, endPoint x: 27, endPoint y: 179, distance: 86.0
click at [27, 179] on div "[PERSON_NAME]" at bounding box center [134, 164] width 227 height 37
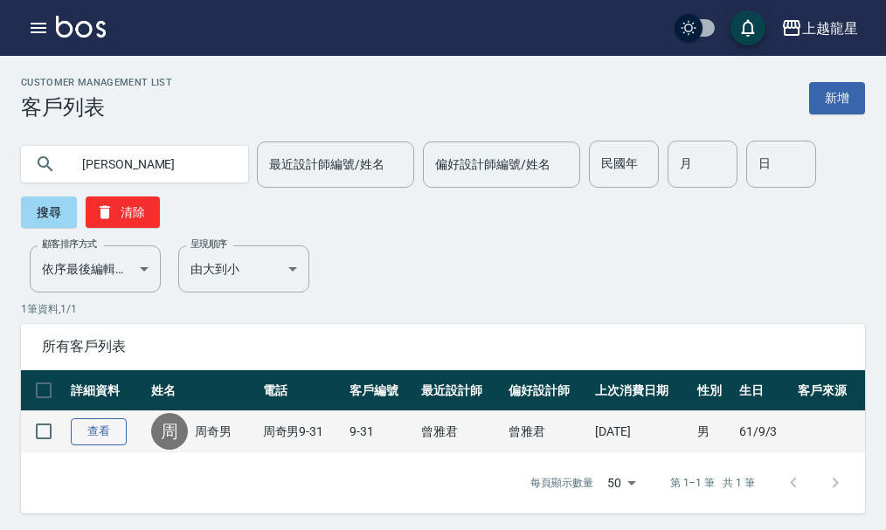
click at [99, 437] on link "查看" at bounding box center [99, 431] width 56 height 27
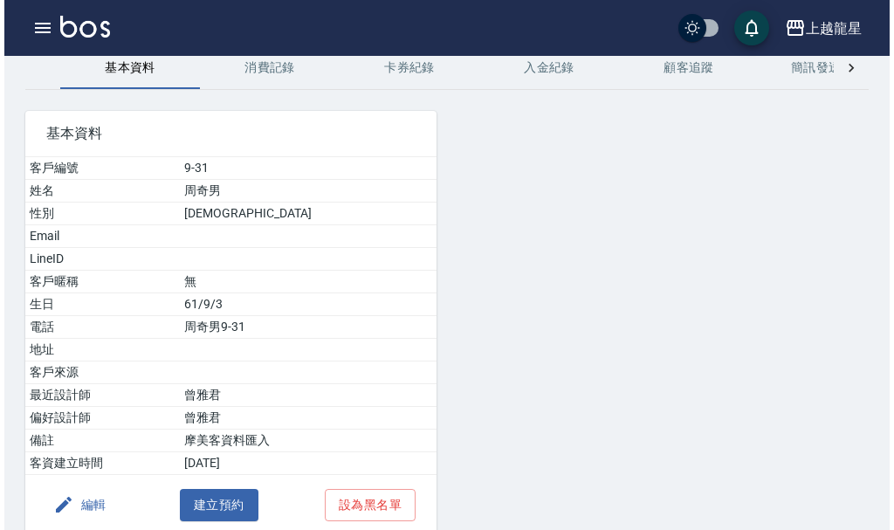
scroll to position [158, 0]
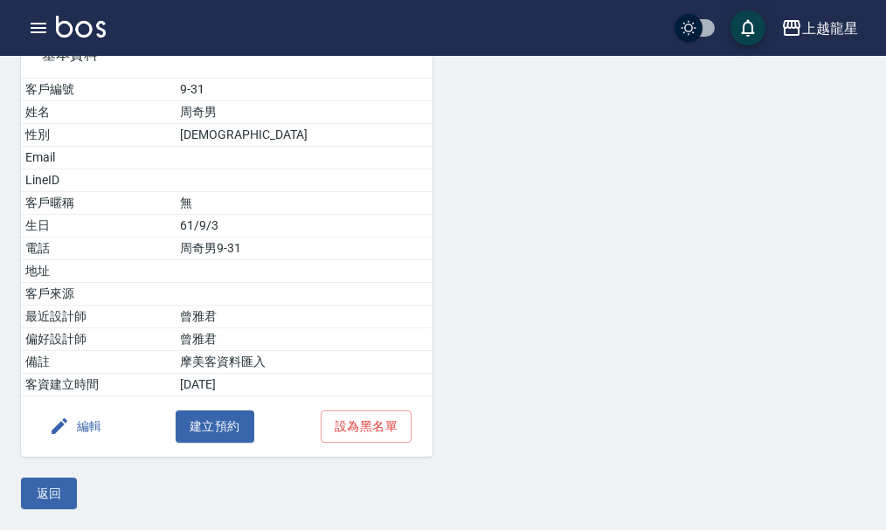
click at [79, 420] on button "編輯" at bounding box center [75, 427] width 67 height 32
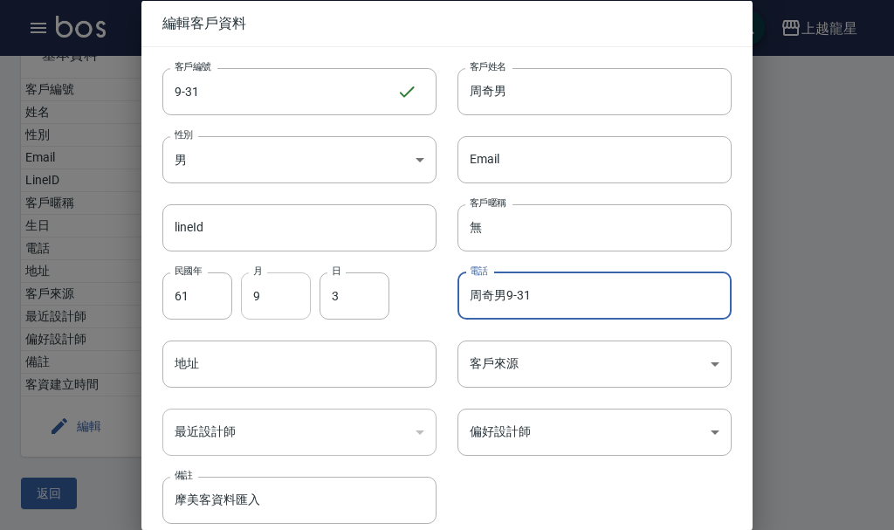
drag, startPoint x: 552, startPoint y: 296, endPoint x: 288, endPoint y: 290, distance: 263.9
click at [288, 290] on div "客戶編號 9-31 ​ 客戶編號 客戶姓名 周奇男 客戶姓名 性別 男 [DEMOGRAPHIC_DATA] 性別 Email Email lineId li…" at bounding box center [437, 285] width 590 height 478
paste input "0937197179"
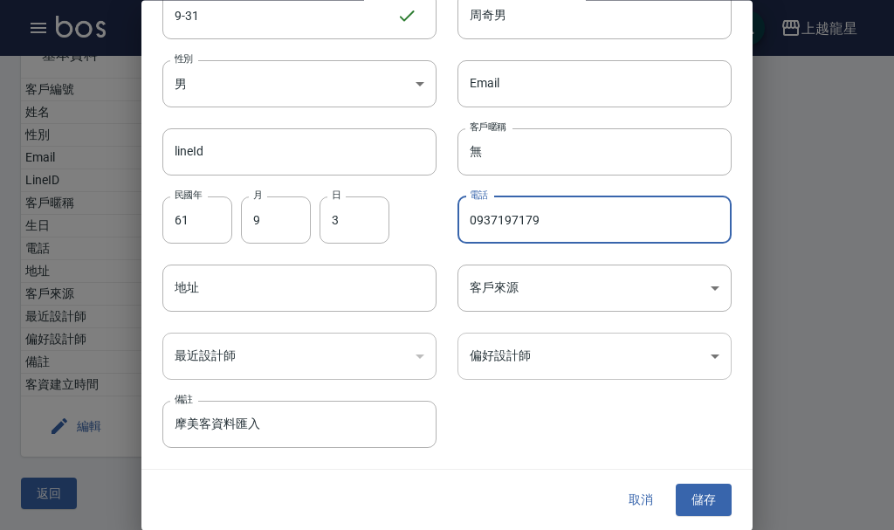
type input "0937197179"
click at [552, 344] on body "上越龍星 登出 櫃檯作業 打帳單 帳單列表 現金收支登錄 高階收支登錄 材料自購登錄 每日結帳 現場電腦打卡 預約管理 預約管理 單日預約紀錄 單週預約紀錄 …" at bounding box center [447, 186] width 894 height 688
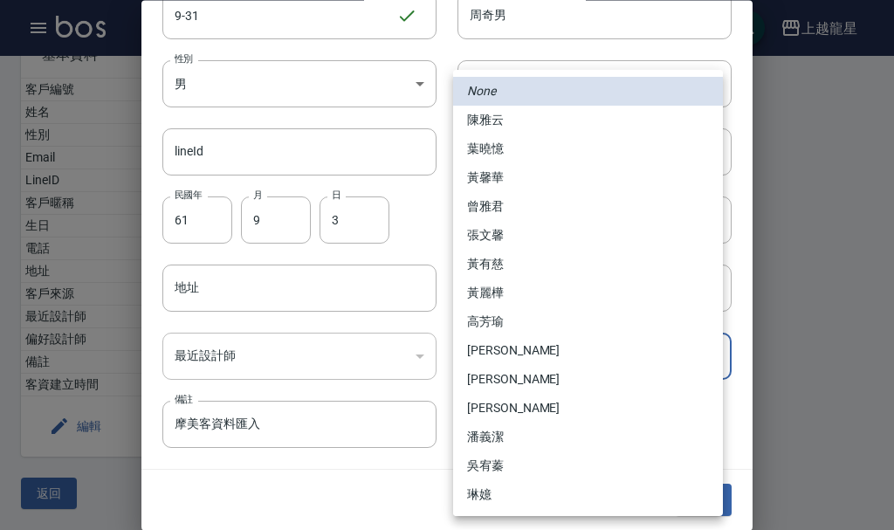
click at [521, 351] on body "上越龍星 登出 櫃檯作業 打帳單 帳單列表 現金收支登錄 高階收支登錄 材料自購登錄 每日結帳 現場電腦打卡 預約管理 預約管理 單日預約紀錄 單週預約紀錄 …" at bounding box center [447, 186] width 894 height 688
click at [500, 210] on li "曾雅君" at bounding box center [588, 206] width 270 height 29
type input "3e54a92f-7f6a-4dfa-8f9a-74dbaa77cdef"
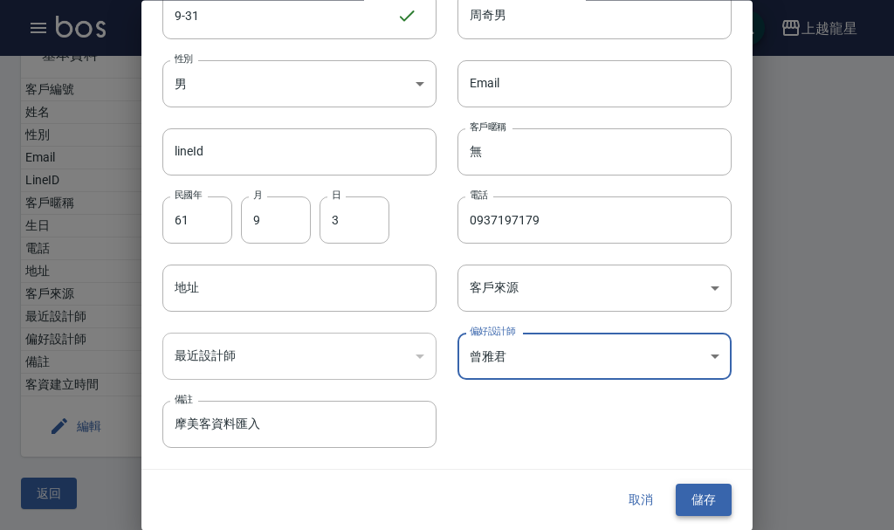
click at [701, 498] on button "儲存" at bounding box center [704, 501] width 56 height 32
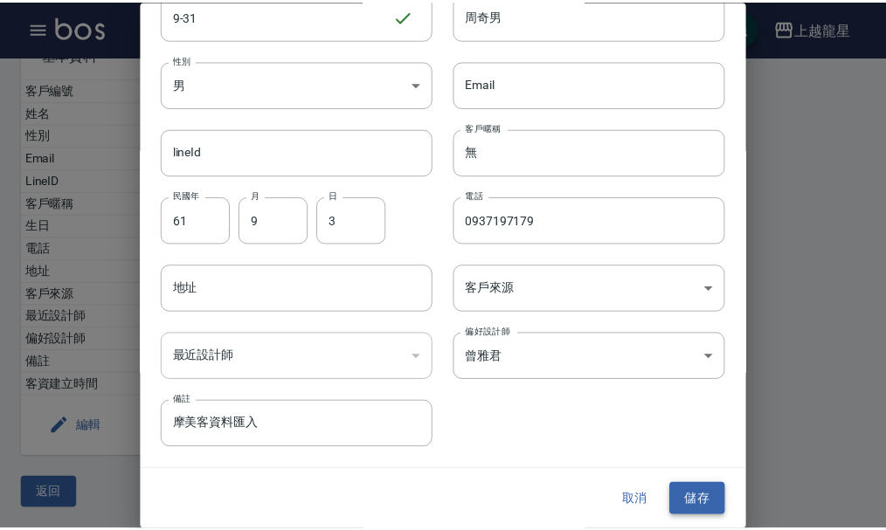
scroll to position [0, 0]
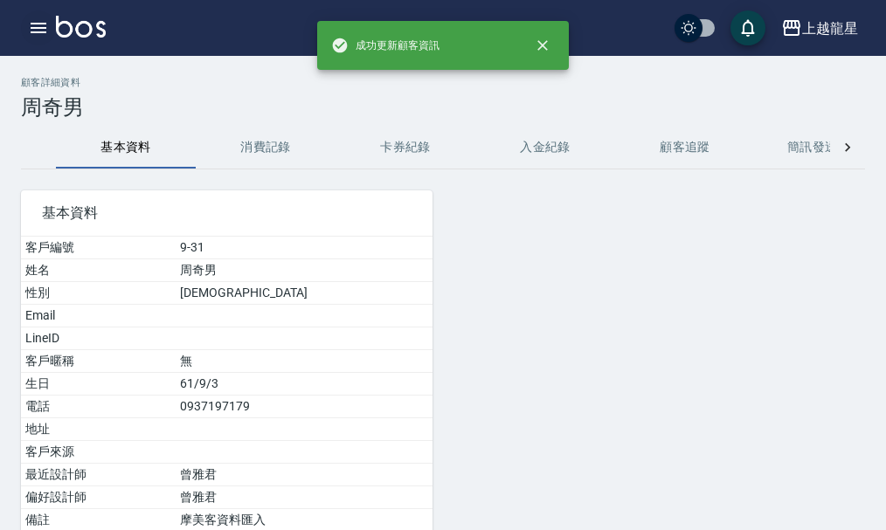
click at [35, 31] on icon "button" at bounding box center [38, 27] width 21 height 21
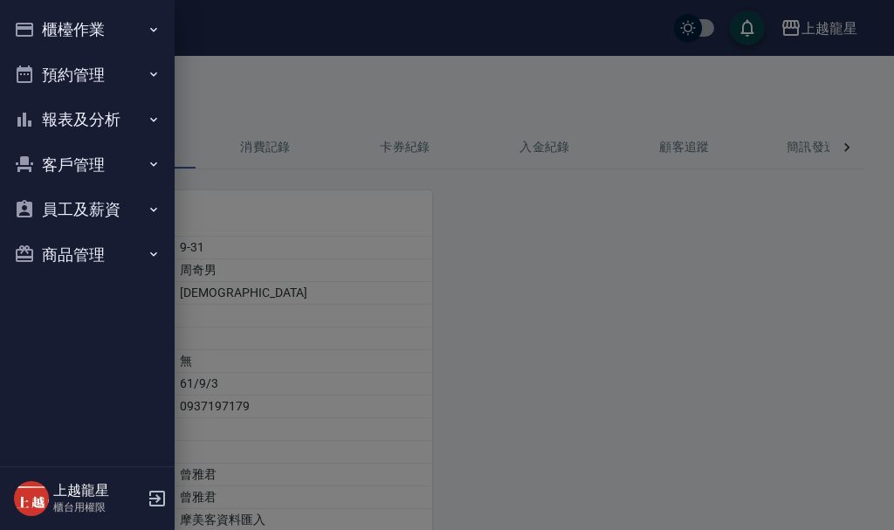
click at [59, 26] on button "櫃檯作業" at bounding box center [87, 29] width 161 height 45
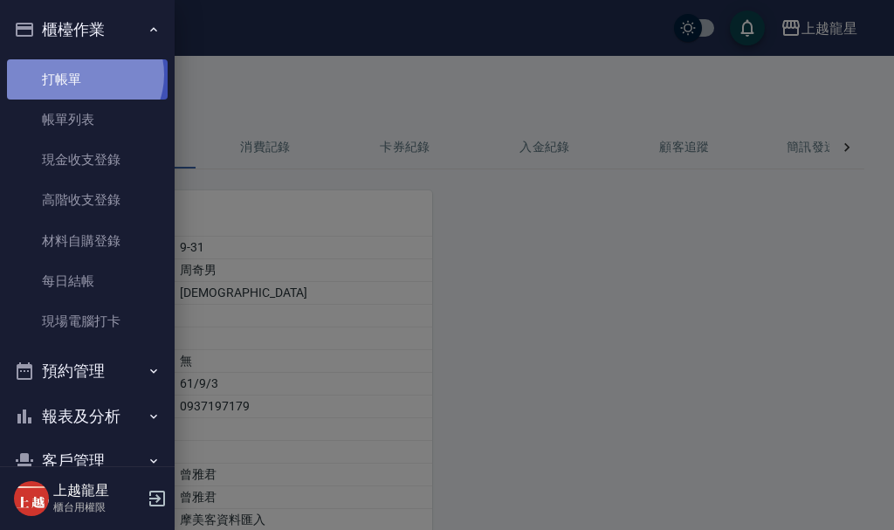
click at [83, 74] on link "打帳單" at bounding box center [87, 79] width 161 height 40
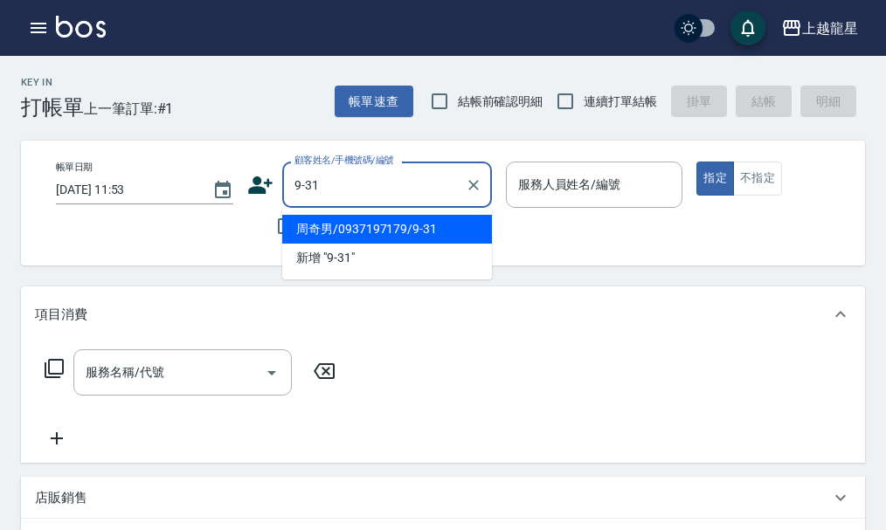
click at [353, 228] on li "周奇男/0937197179/9-31" at bounding box center [387, 229] width 210 height 29
type input "周奇男/0937197179/9-31"
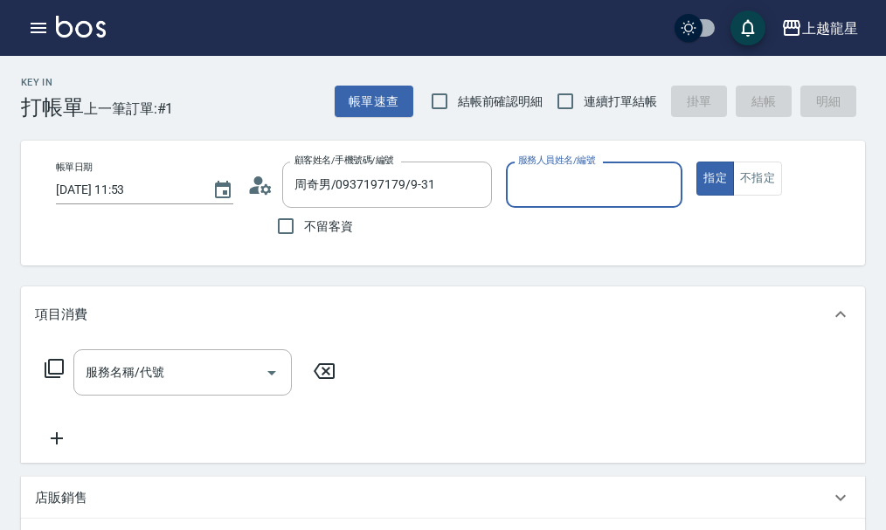
type input "雅君-7"
click at [115, 388] on input "服務名稱/代號" at bounding box center [169, 372] width 176 height 31
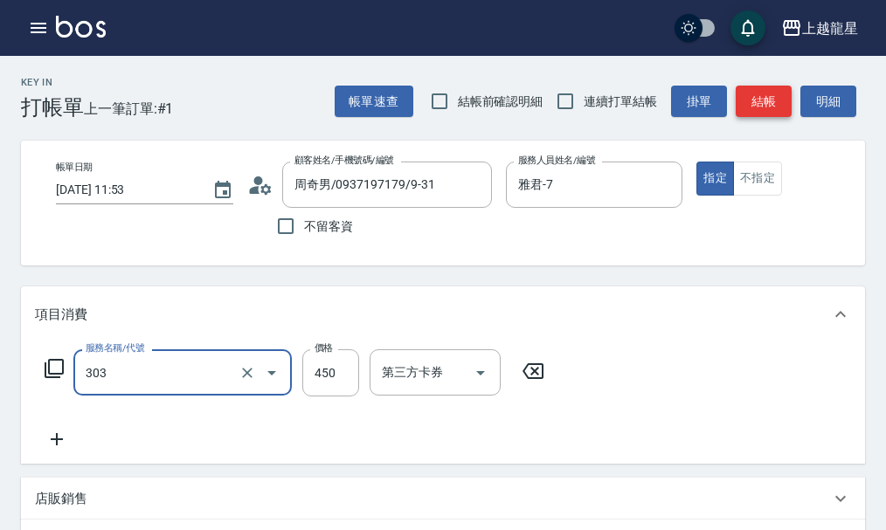
type input "剪髮(303)"
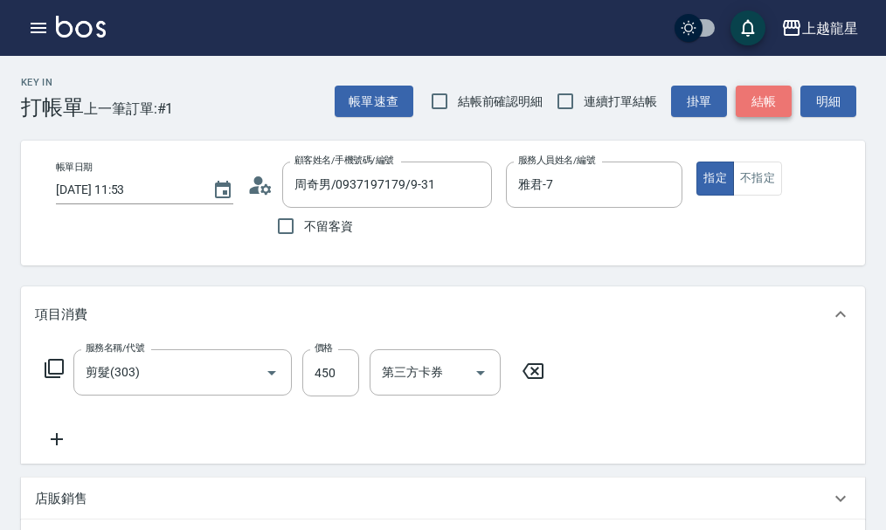
click at [752, 92] on button "結帳" at bounding box center [763, 102] width 56 height 32
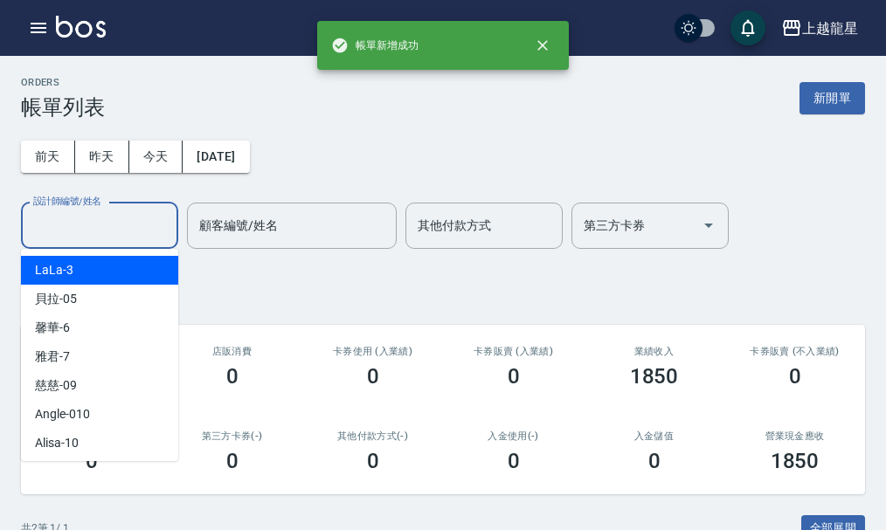
click at [88, 221] on div "設計師編號/姓名 設計師編號/姓名" at bounding box center [99, 226] width 157 height 46
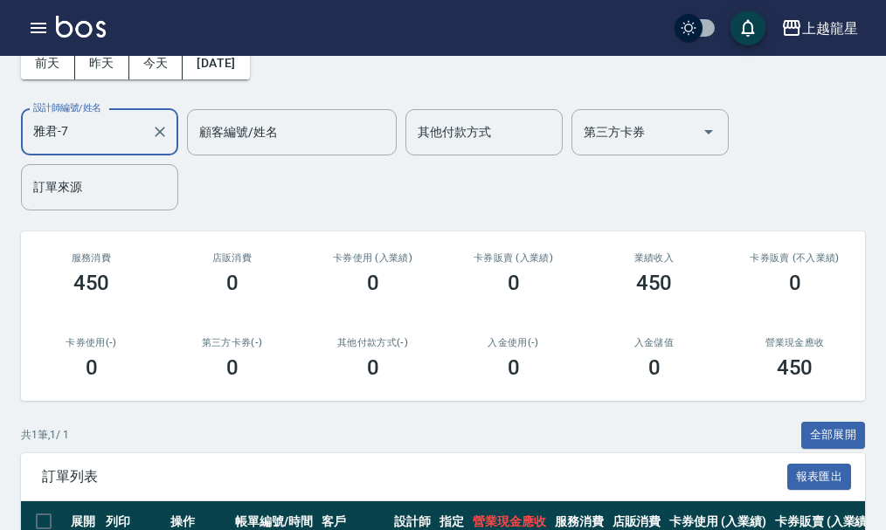
scroll to position [229, 0]
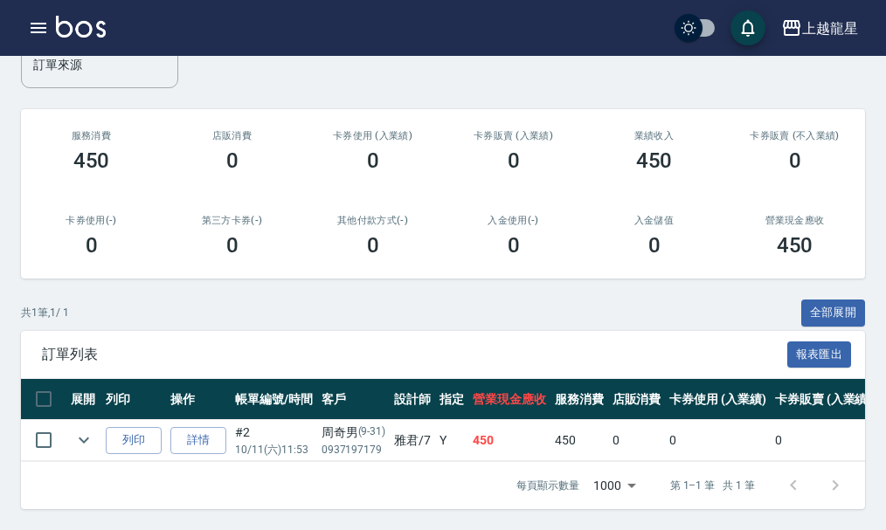
type input "雅君-7"
click at [98, 18] on img at bounding box center [81, 27] width 50 height 22
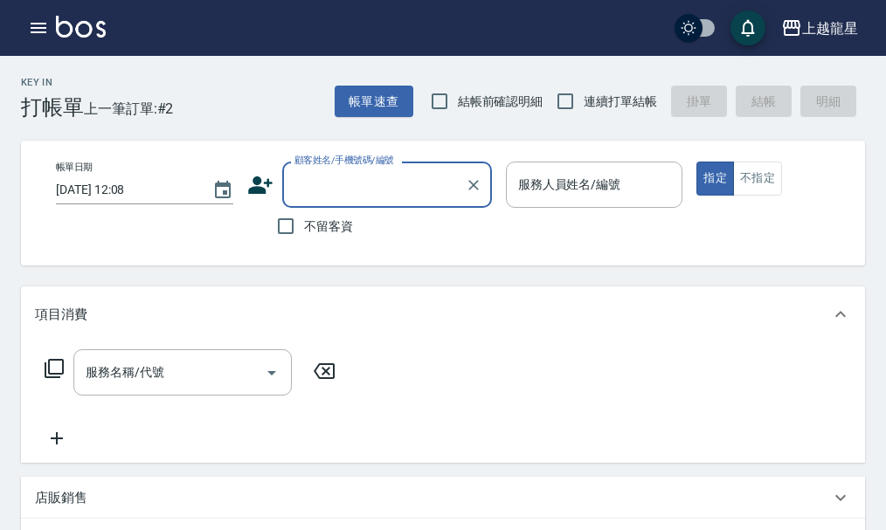
click at [358, 192] on input "顧客姓名/手機號碼/編號" at bounding box center [374, 184] width 168 height 31
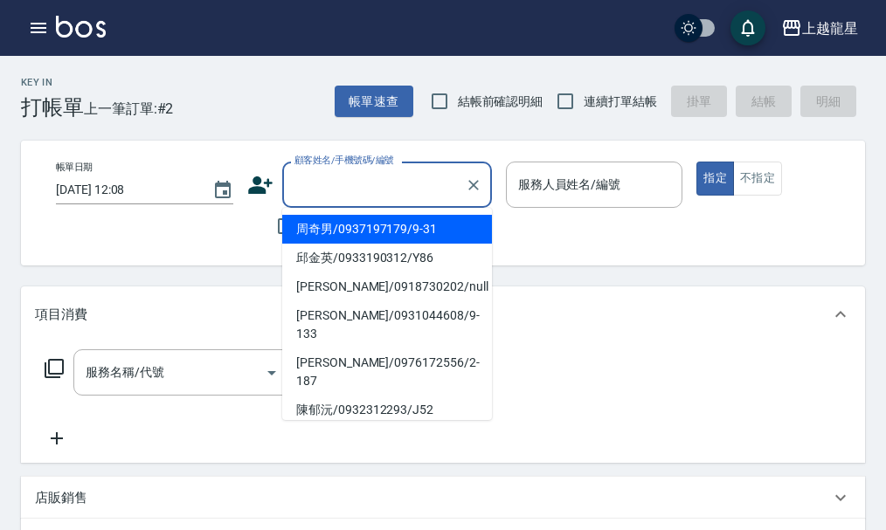
click at [329, 203] on div "顧客姓名/手機號碼/編號" at bounding box center [387, 185] width 210 height 46
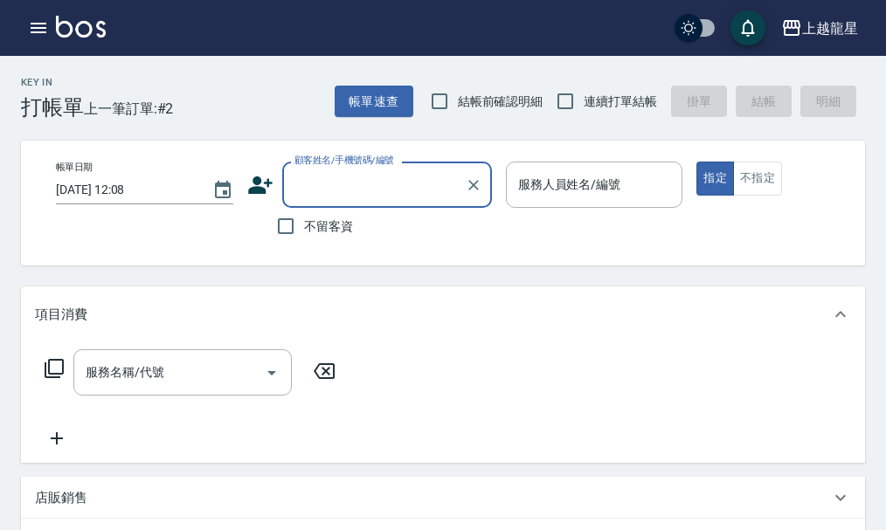
click at [331, 198] on input "顧客姓名/手機號碼/編號" at bounding box center [374, 184] width 168 height 31
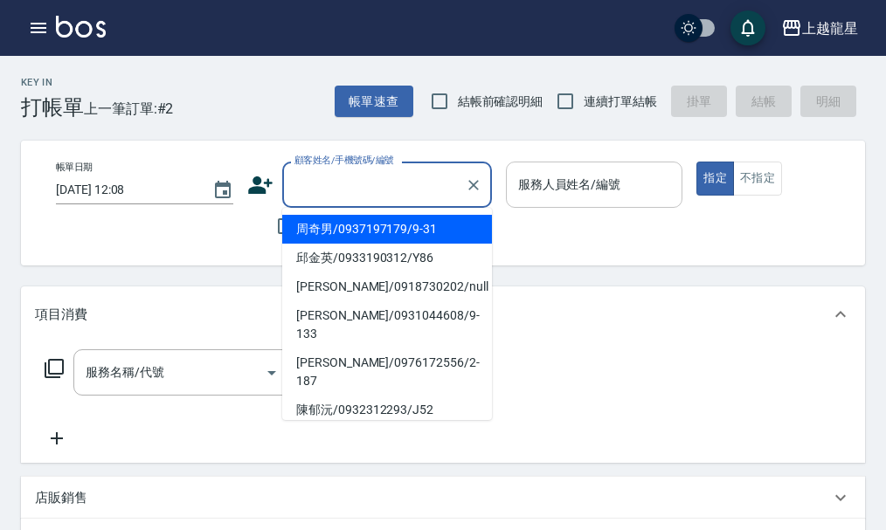
click at [602, 186] on input "服務人員姓名/編號" at bounding box center [595, 184] width 162 height 31
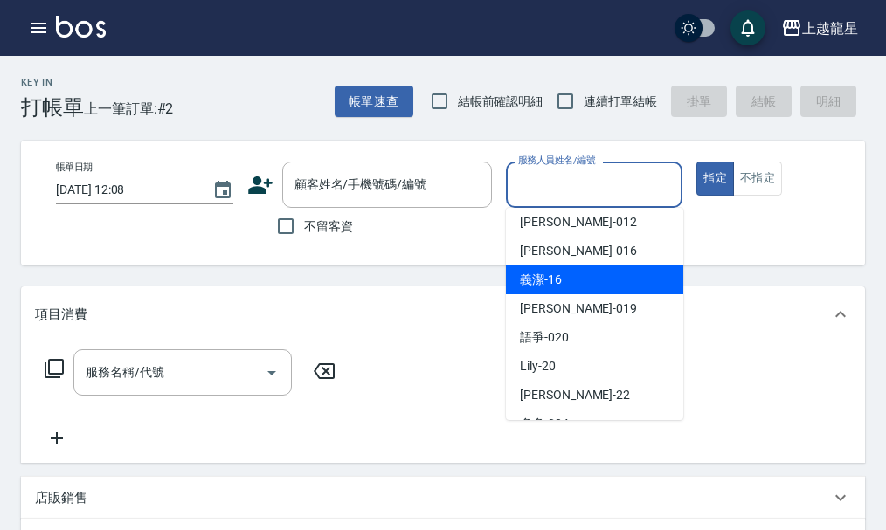
scroll to position [262, 0]
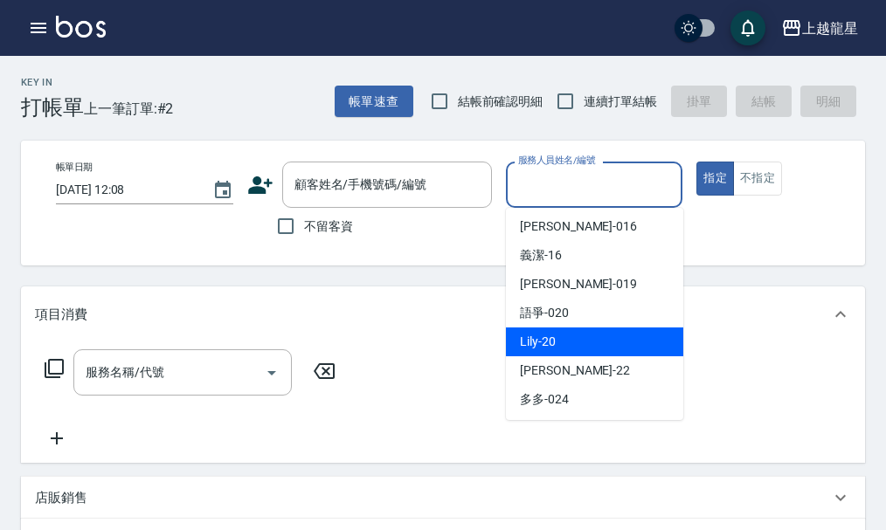
click at [555, 345] on span "Lily -20" at bounding box center [538, 342] width 36 height 18
type input "Lily-20"
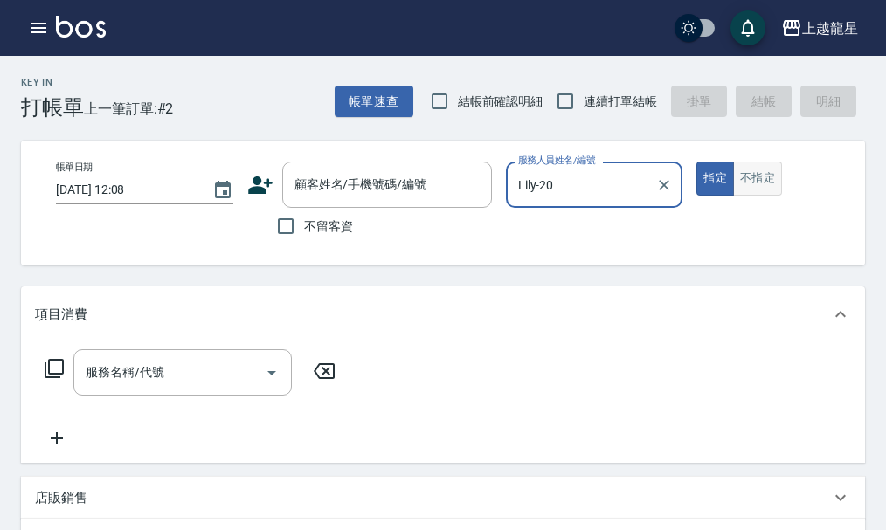
click at [758, 191] on button "不指定" at bounding box center [757, 179] width 49 height 34
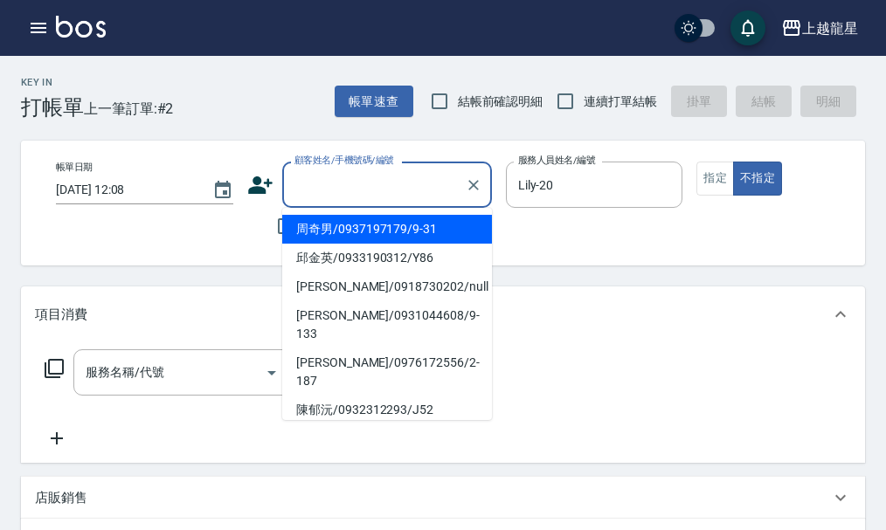
click at [359, 193] on input "顧客姓名/手機號碼/編號" at bounding box center [374, 184] width 168 height 31
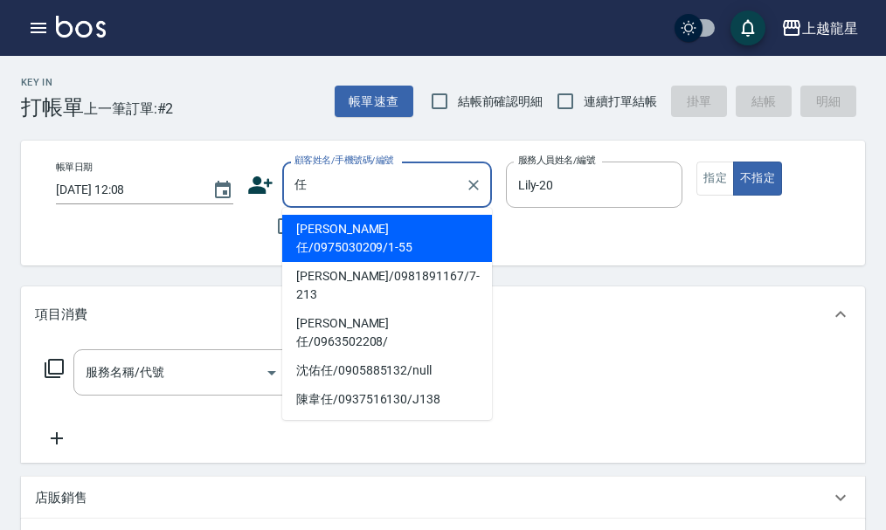
click at [413, 309] on li "[PERSON_NAME]任/0963502208/" at bounding box center [387, 332] width 210 height 47
type input "[PERSON_NAME]任/0963502208/"
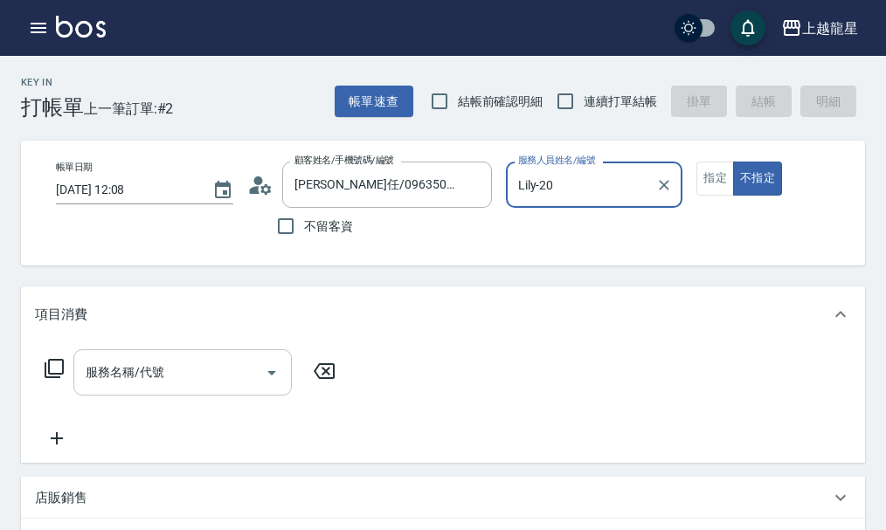
click at [93, 388] on input "服務名稱/代號" at bounding box center [169, 372] width 176 height 31
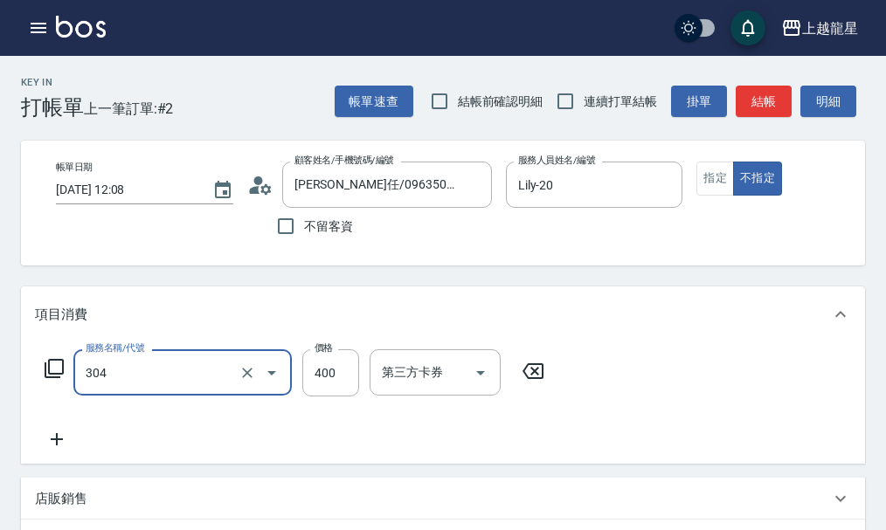
type input "剪髮(304)"
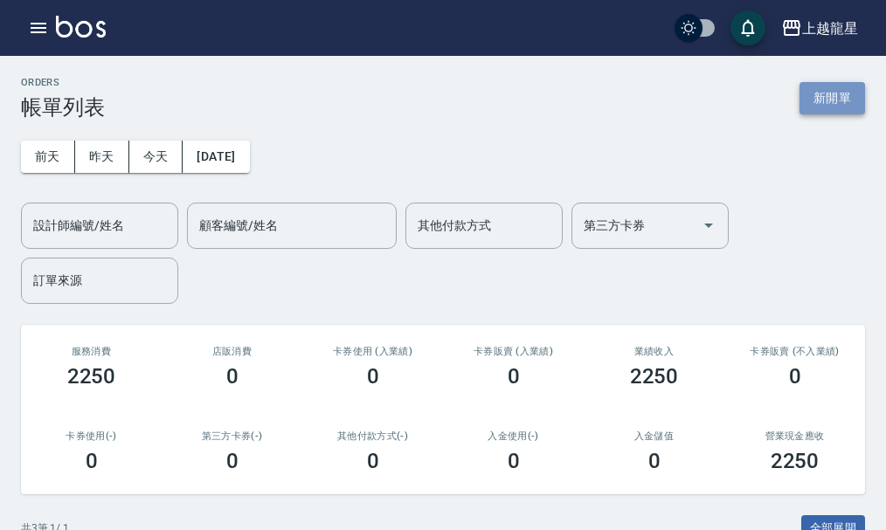
click at [800, 97] on button "新開單" at bounding box center [832, 98] width 66 height 32
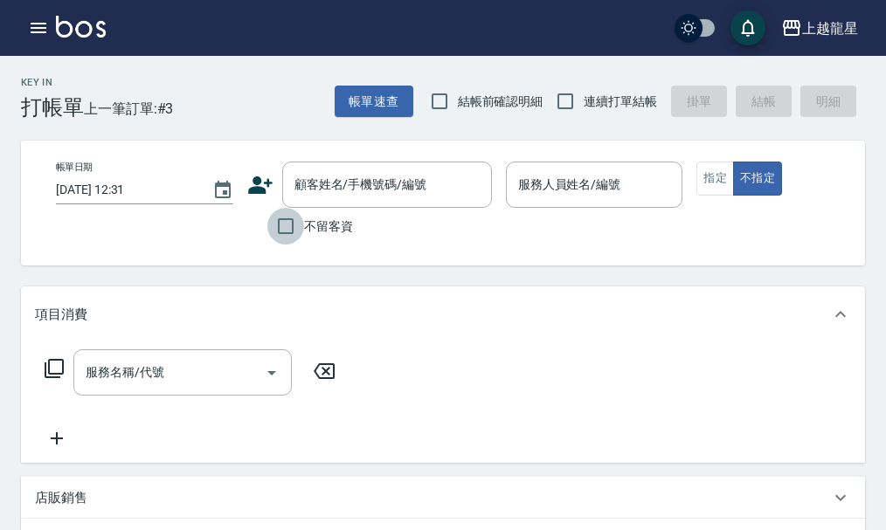
click at [286, 227] on input "不留客資" at bounding box center [285, 226] width 37 height 37
checkbox input "true"
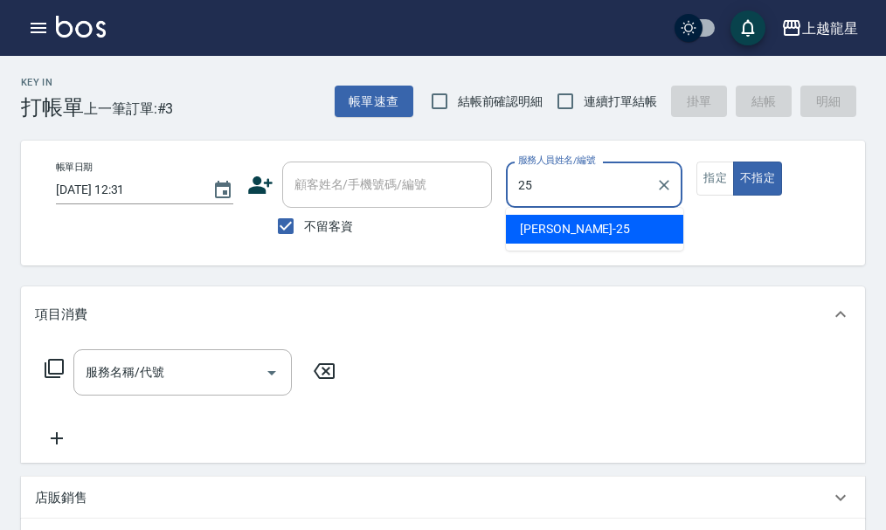
click at [574, 225] on div "淑雲 -25" at bounding box center [594, 229] width 177 height 29
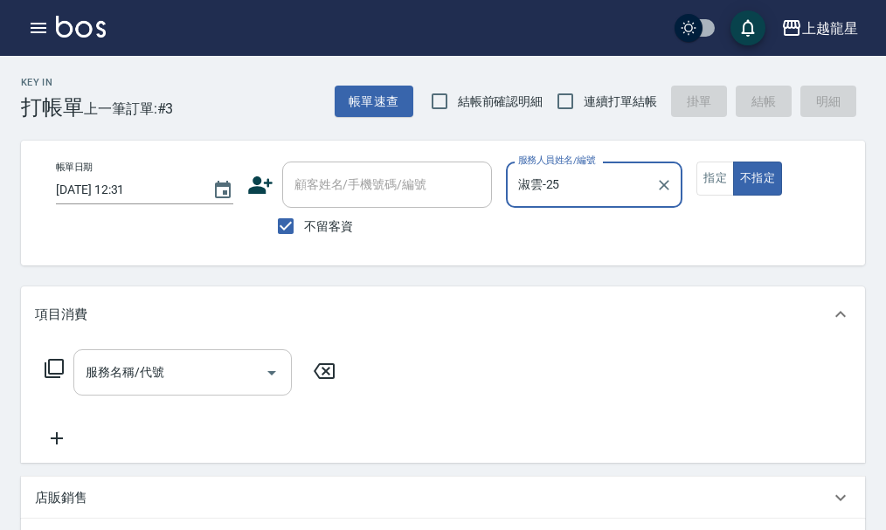
type input "淑雲-25"
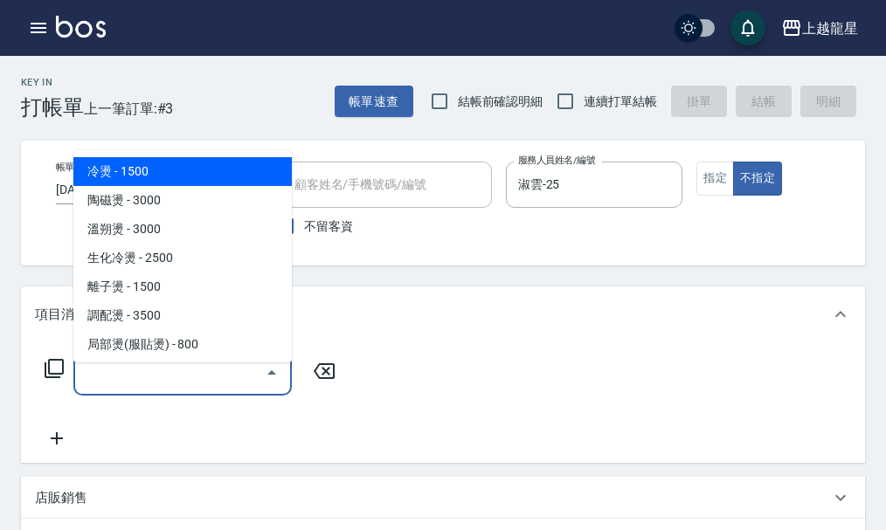
drag, startPoint x: 201, startPoint y: 375, endPoint x: 102, endPoint y: 417, distance: 107.2
click at [199, 376] on input "服務名稱/代號" at bounding box center [169, 372] width 176 height 31
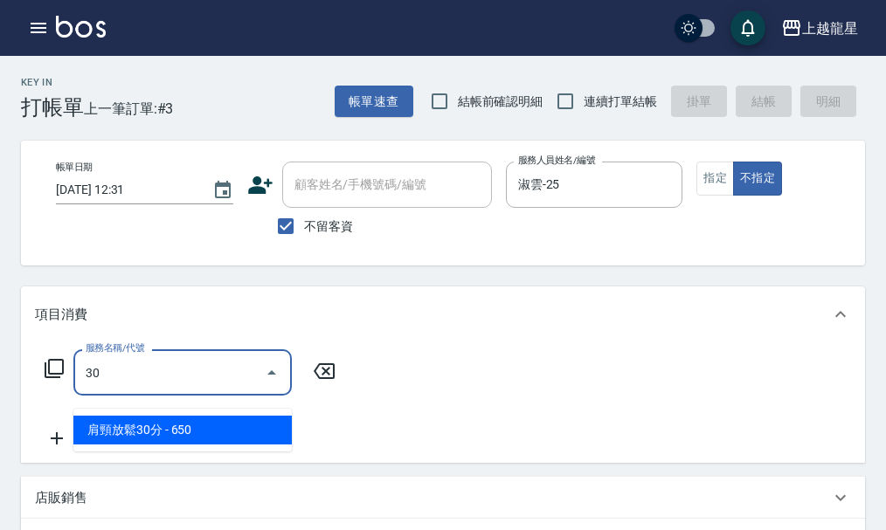
type input "304"
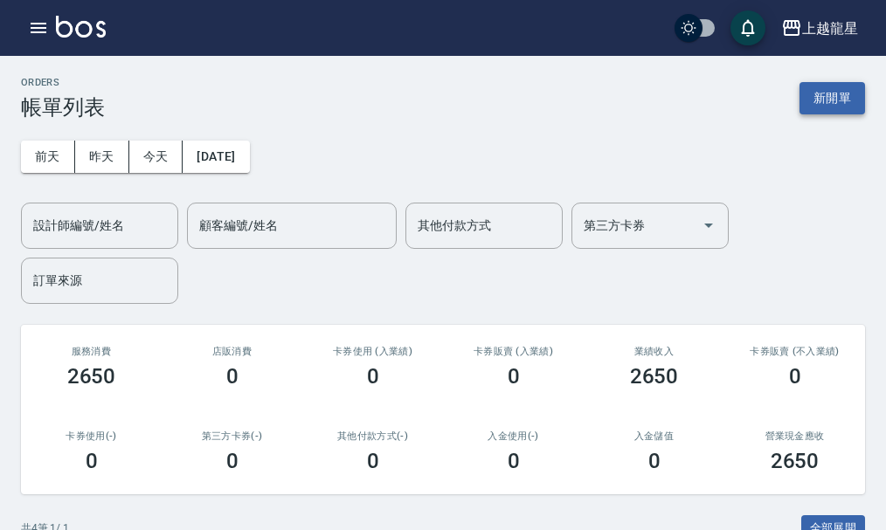
click at [817, 83] on button "新開單" at bounding box center [832, 98] width 66 height 32
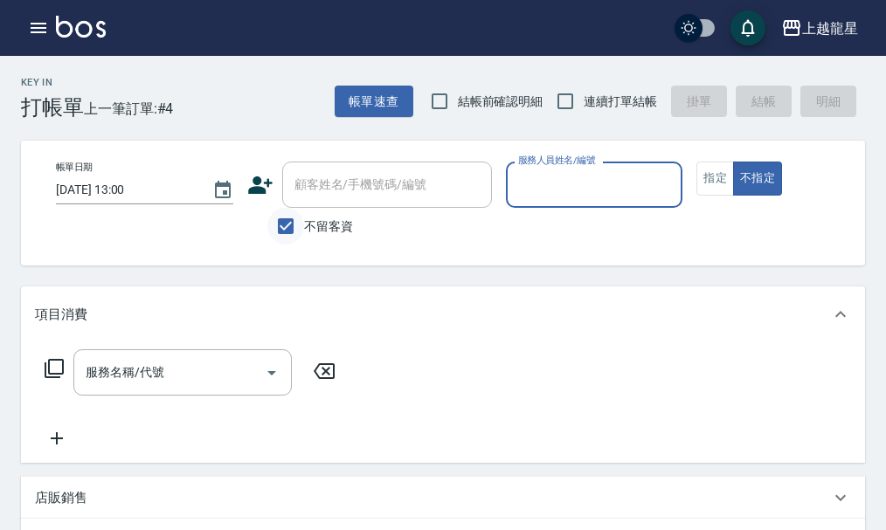
click at [292, 215] on input "不留客資" at bounding box center [285, 226] width 37 height 37
checkbox input "false"
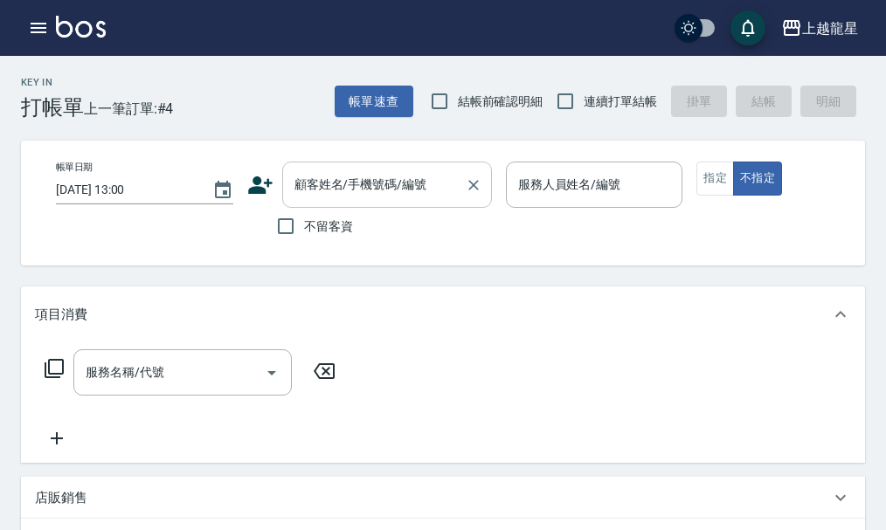
click at [307, 196] on input "顧客姓名/手機號碼/編號" at bounding box center [374, 184] width 168 height 31
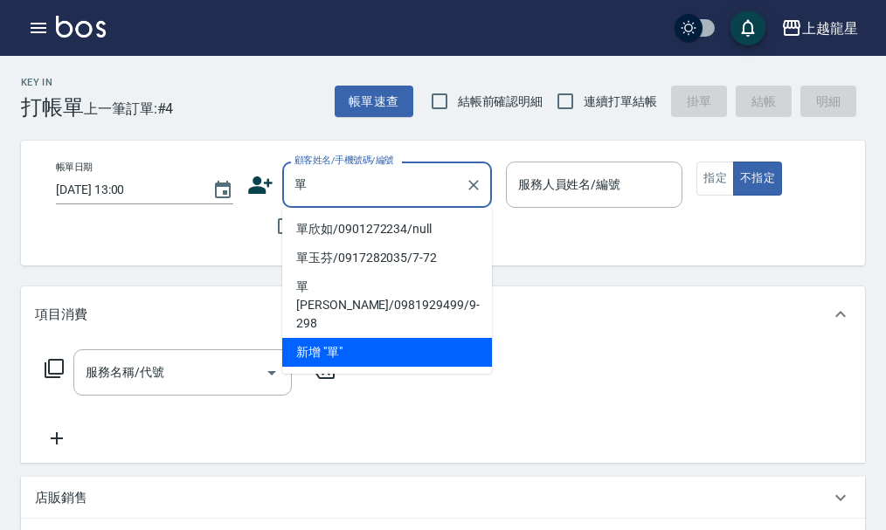
click at [321, 227] on li "單欣如/0901272234/null" at bounding box center [387, 229] width 210 height 29
type input "單欣如/0901272234/null"
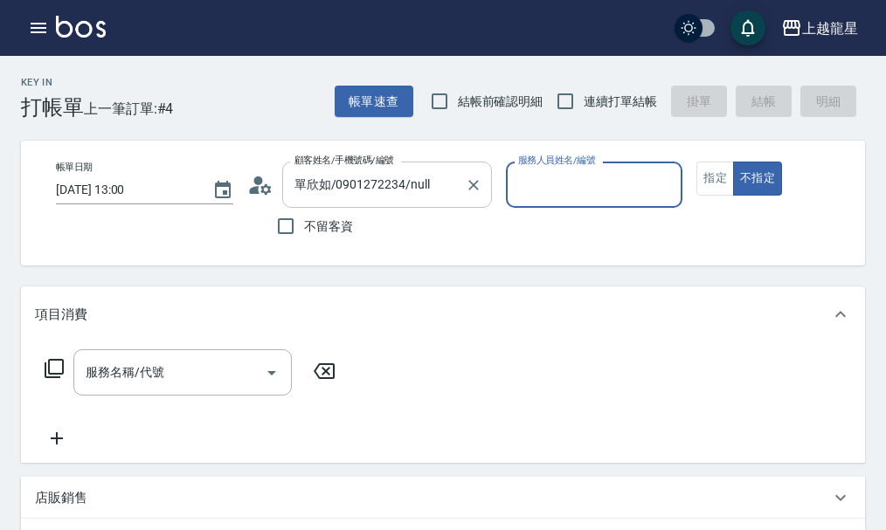
type input "雅君-7"
click at [721, 181] on button "指定" at bounding box center [715, 179] width 38 height 34
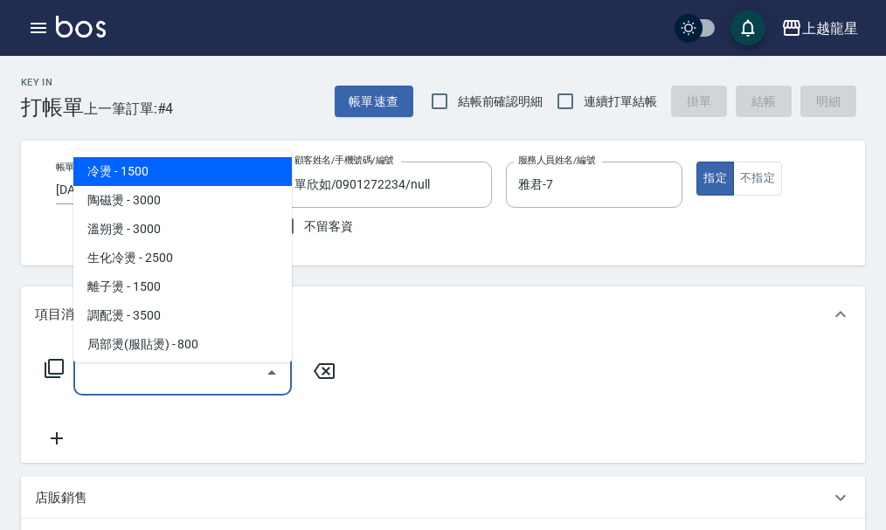
click at [143, 383] on div "服務名稱/代號 服務名稱/代號" at bounding box center [182, 372] width 218 height 46
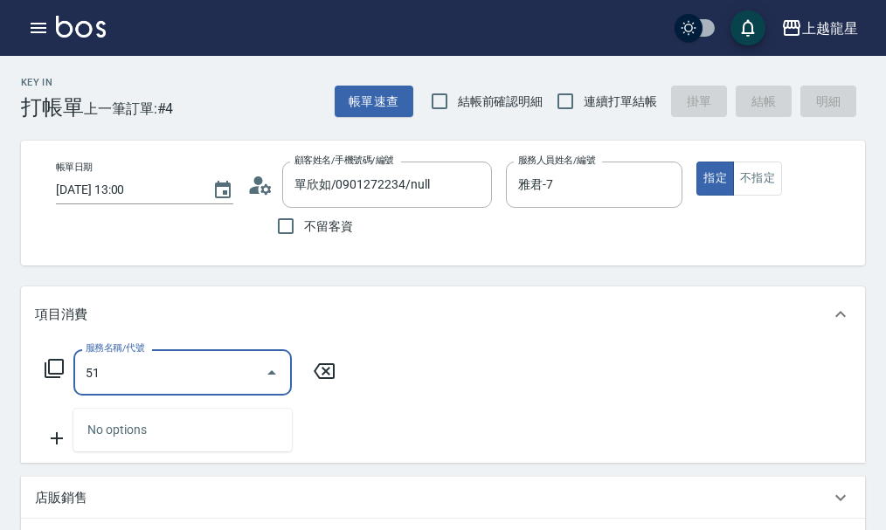
type input "5"
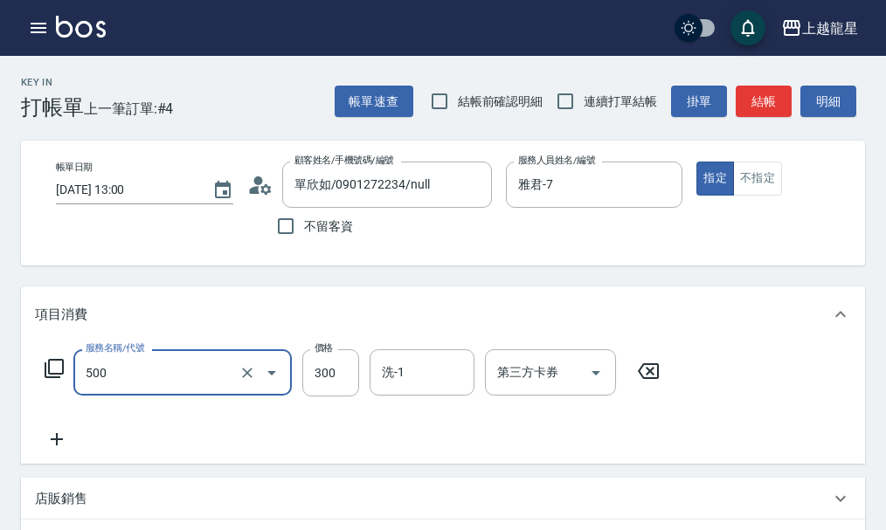
type input "一般洗髮(500)"
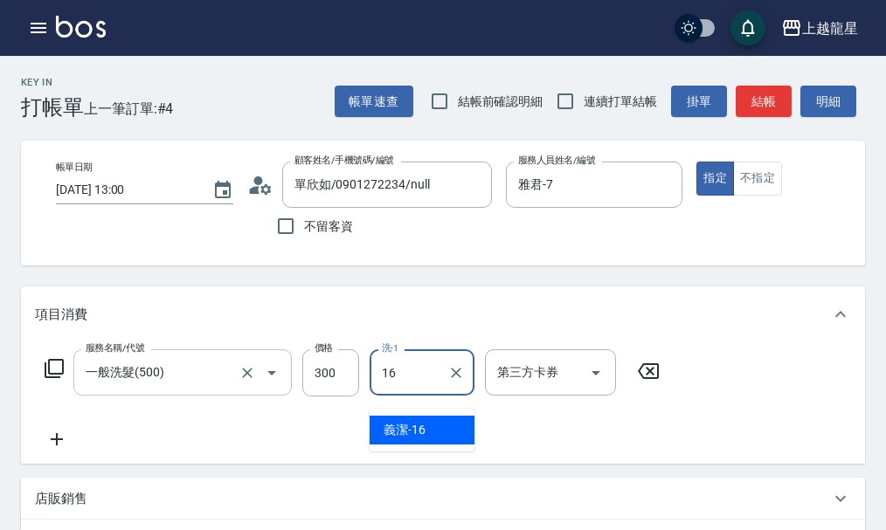
type input "義潔-16"
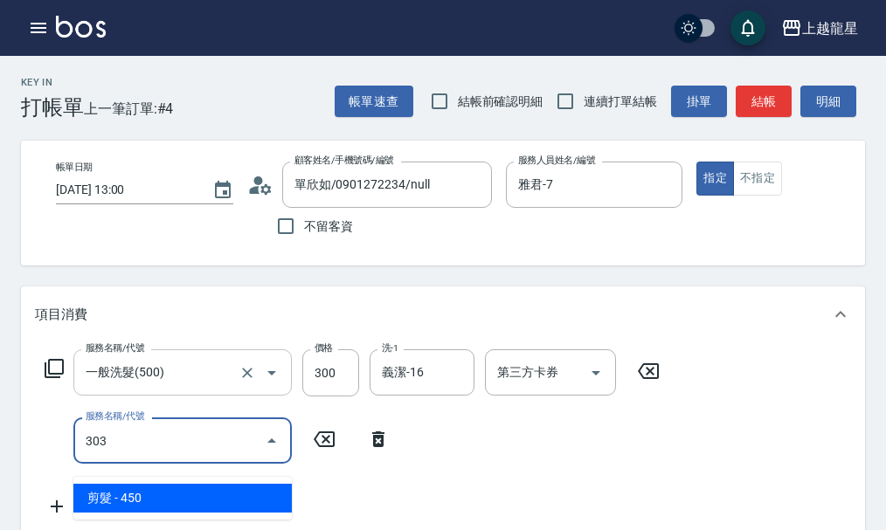
type input "剪髮(303)"
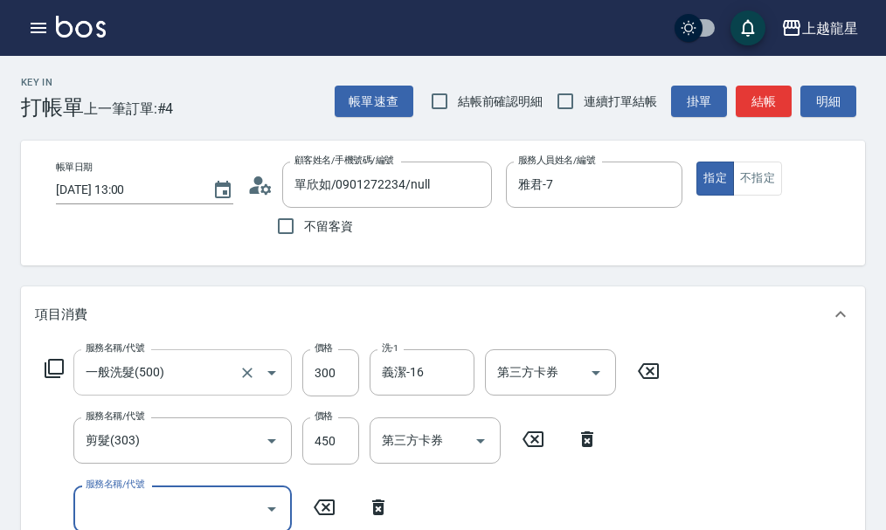
scroll to position [8, 0]
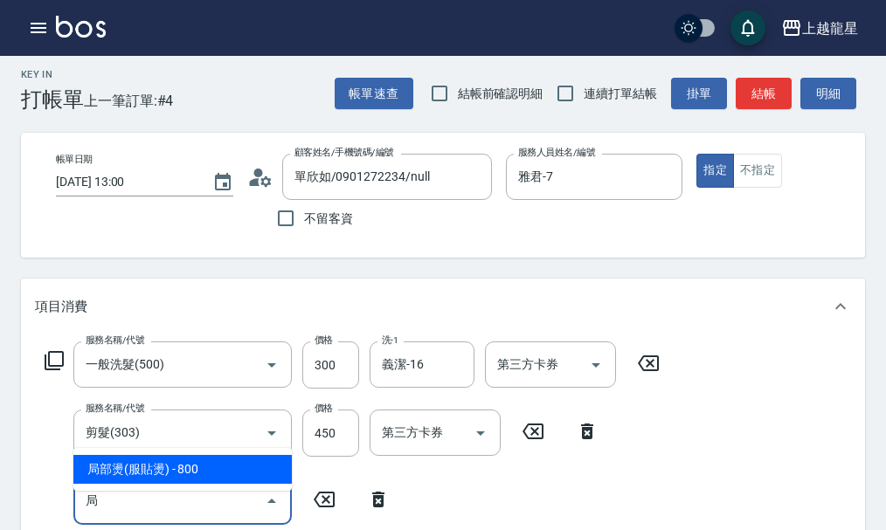
click at [150, 470] on span "局部燙(服貼燙) - 800" at bounding box center [182, 469] width 218 height 29
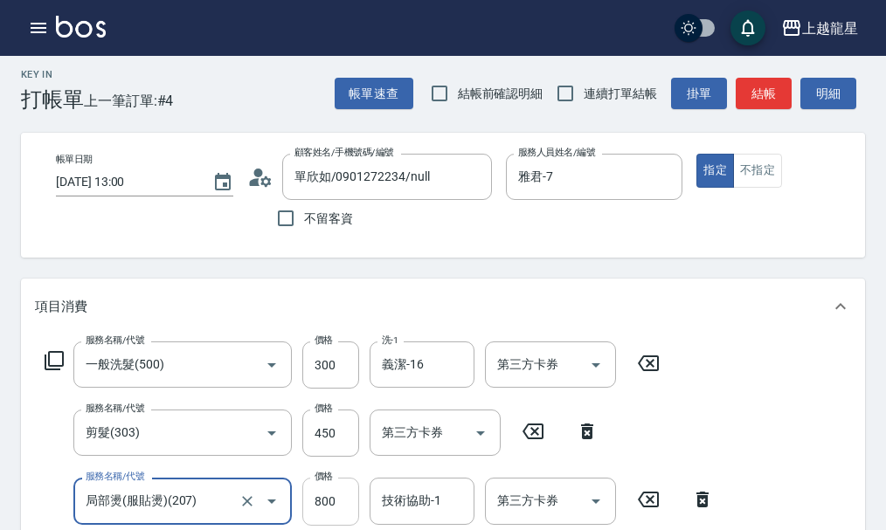
type input "局部燙(服貼燙)(207)"
click at [347, 513] on input "800" at bounding box center [330, 501] width 57 height 47
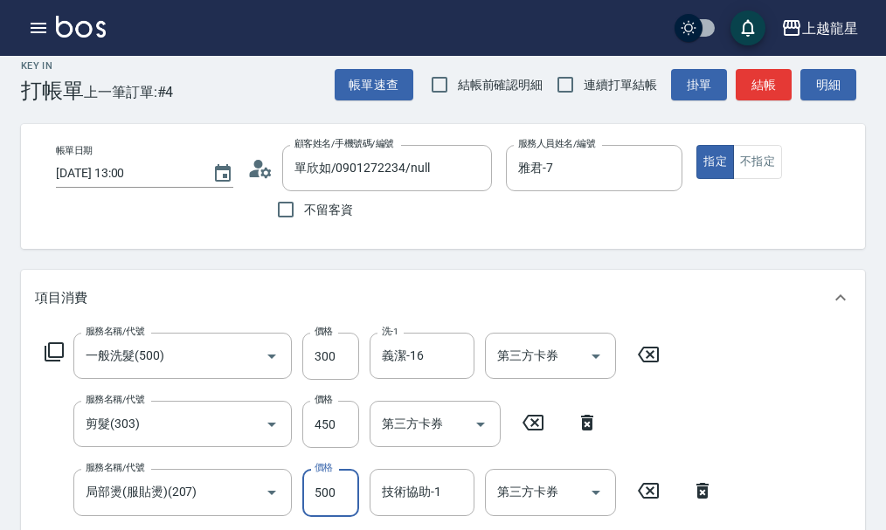
type input "500"
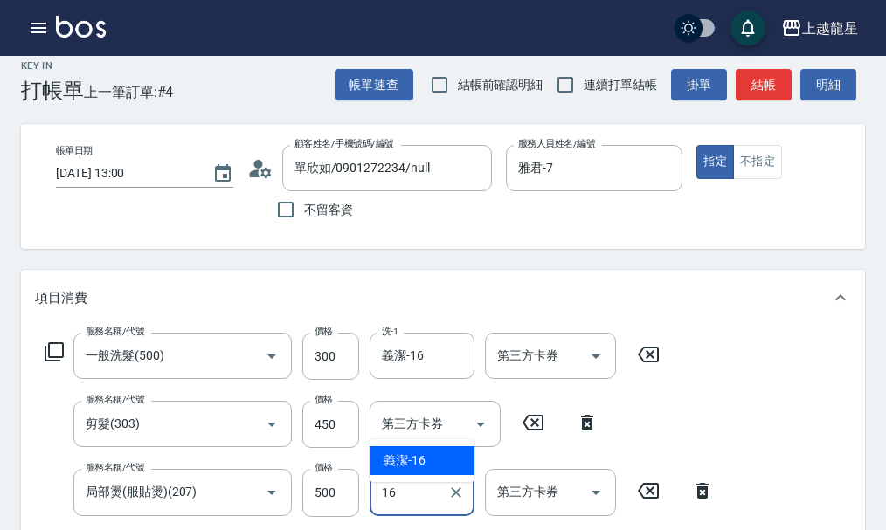
type input "義潔-16"
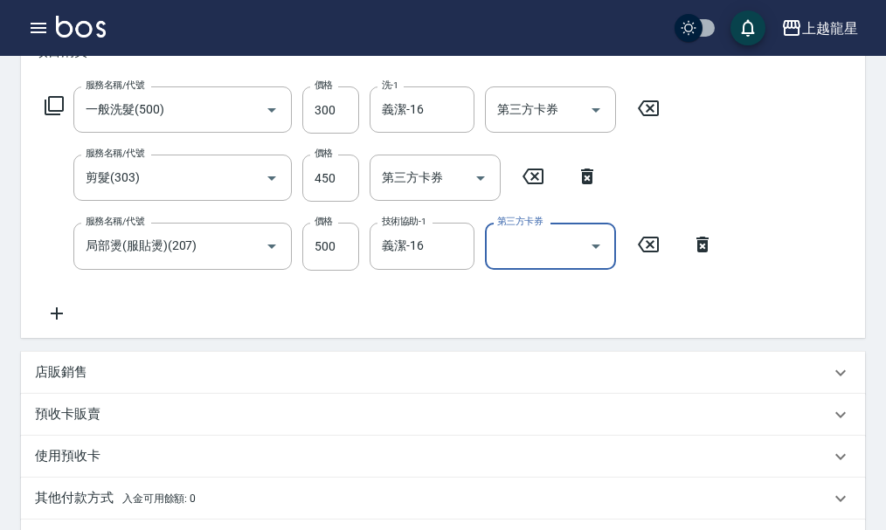
scroll to position [597, 0]
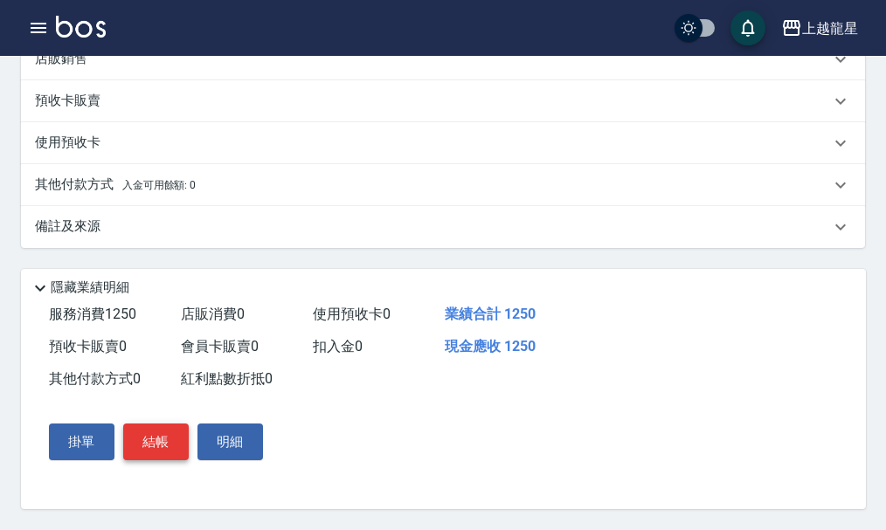
click at [151, 438] on button "結帳" at bounding box center [156, 442] width 66 height 37
